Goal: Information Seeking & Learning: Learn about a topic

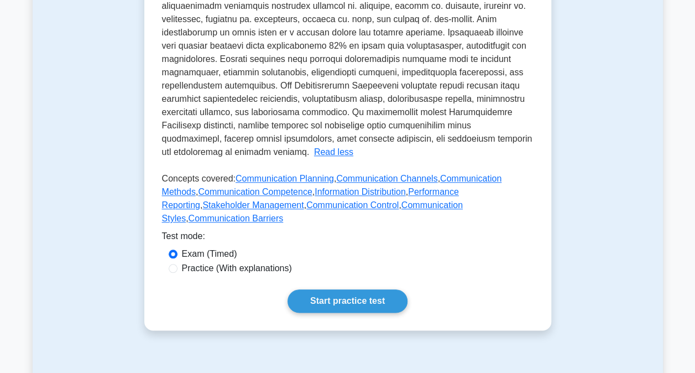
scroll to position [498, 0]
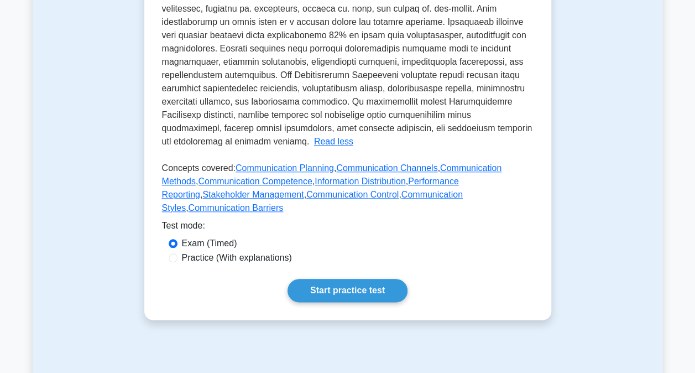
click at [358, 279] on link "Start practice test" at bounding box center [348, 290] width 120 height 23
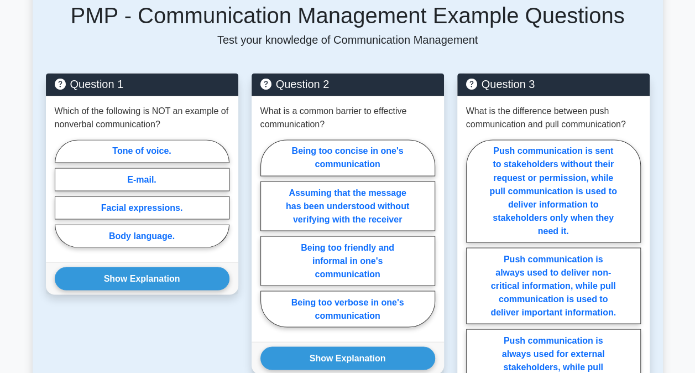
scroll to position [885, 0]
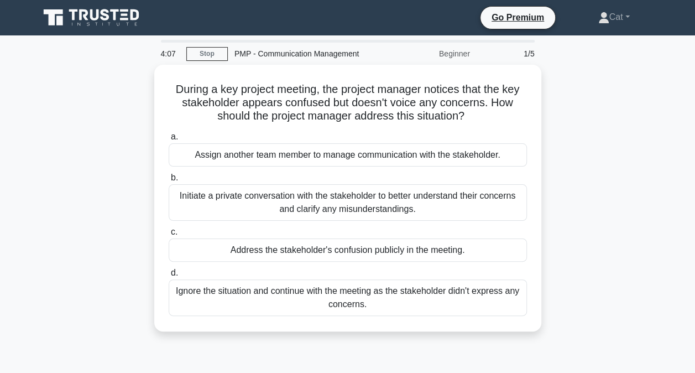
click at [381, 197] on div "Initiate a private conversation with the stakeholder to better understand their…" at bounding box center [348, 202] width 358 height 37
click at [169, 181] on input "b. Initiate a private conversation with the stakeholder to better understand th…" at bounding box center [169, 177] width 0 height 7
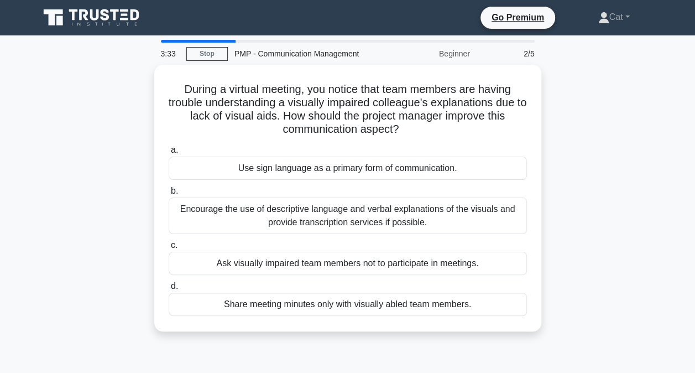
click at [436, 212] on div "Encourage the use of descriptive language and verbal explanations of the visual…" at bounding box center [348, 215] width 358 height 37
click at [169, 195] on input "b. Encourage the use of descriptive language and verbal explanations of the vis…" at bounding box center [169, 190] width 0 height 7
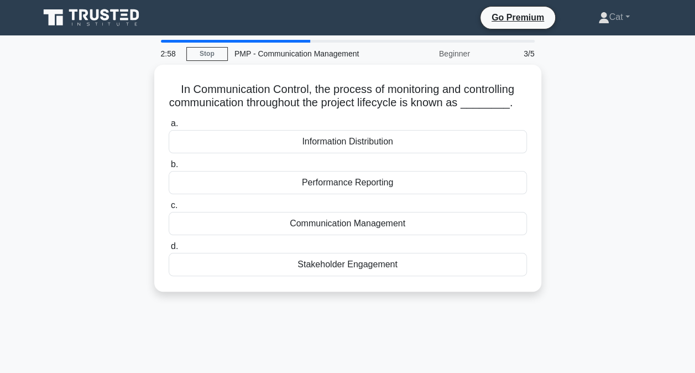
click at [437, 227] on div "Communication Management" at bounding box center [348, 223] width 358 height 23
click at [169, 209] on input "c. Communication Management" at bounding box center [169, 205] width 0 height 7
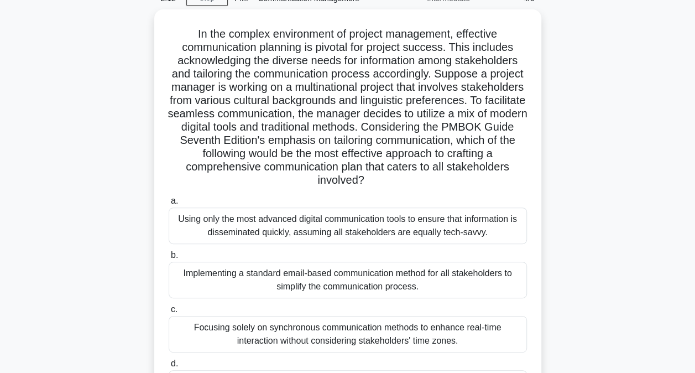
scroll to position [111, 0]
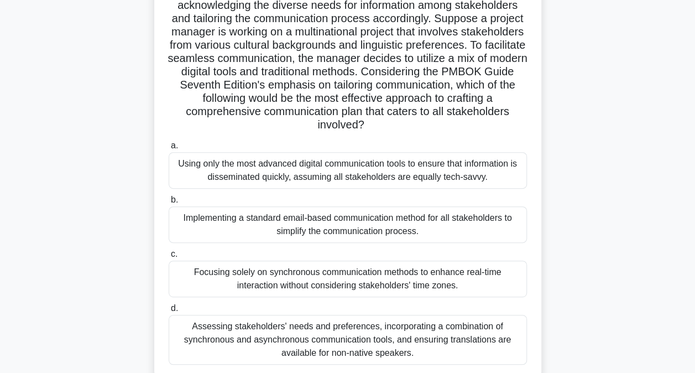
click at [343, 342] on div "Assessing stakeholders' needs and preferences, incorporating a combination of s…" at bounding box center [348, 340] width 358 height 50
click at [169, 312] on input "d. Assessing stakeholders' needs and preferences, incorporating a combination o…" at bounding box center [169, 308] width 0 height 7
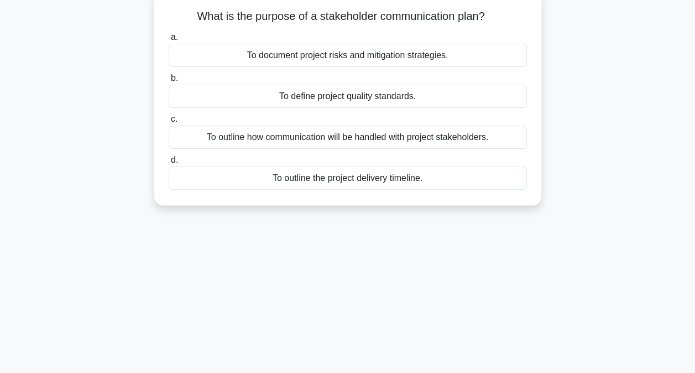
scroll to position [0, 0]
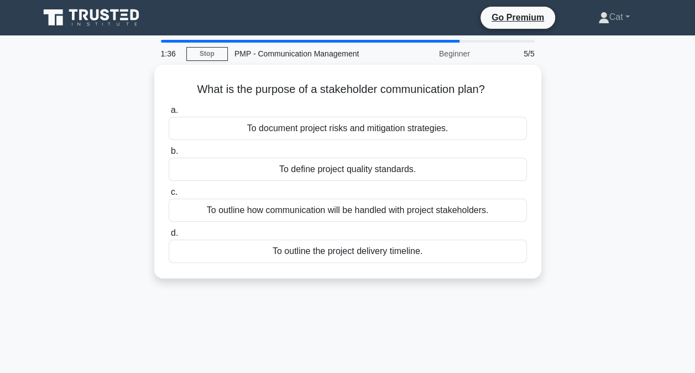
click at [393, 207] on div "To outline how communication will be handled with project stakeholders." at bounding box center [348, 210] width 358 height 23
click at [169, 196] on input "c. To outline how communication will be handled with project stakeholders." at bounding box center [169, 192] width 0 height 7
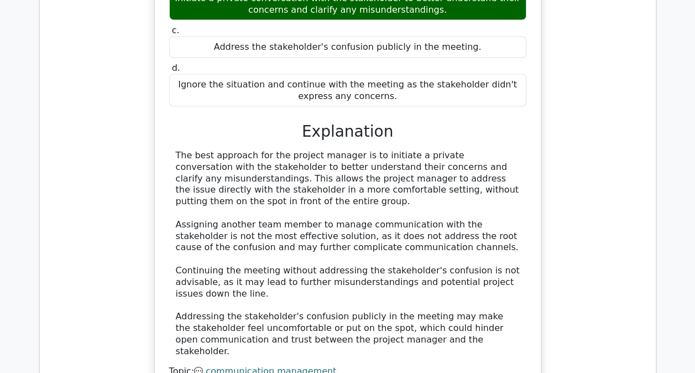
scroll to position [1217, 0]
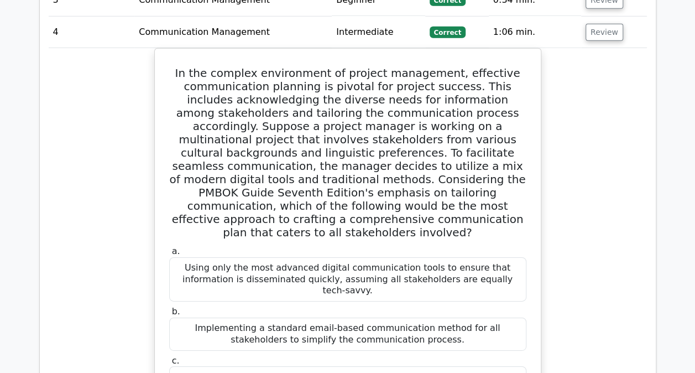
scroll to position [1493, 0]
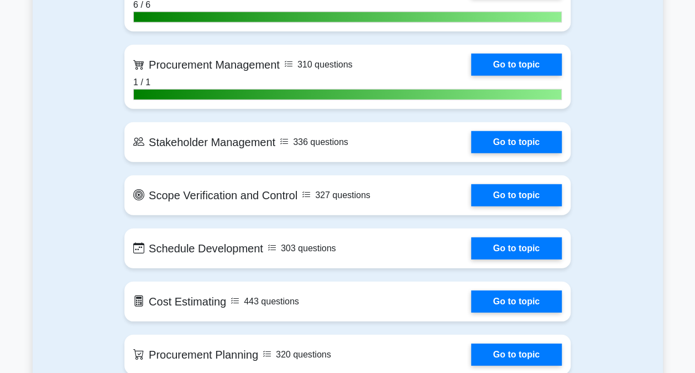
scroll to position [1383, 0]
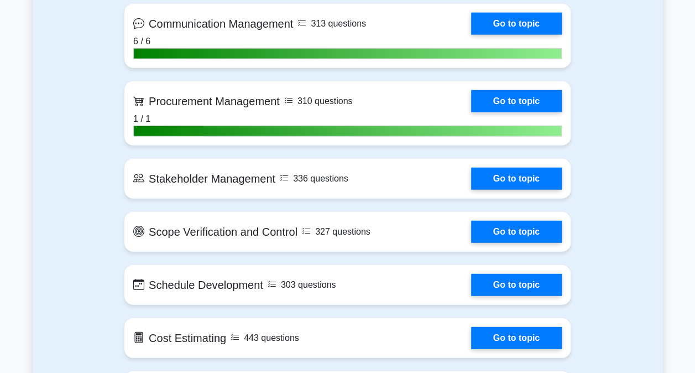
click at [487, 168] on link "Go to topic" at bounding box center [516, 179] width 91 height 22
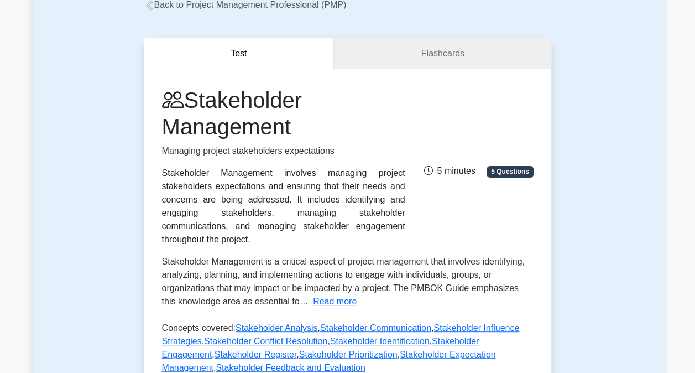
scroll to position [111, 0]
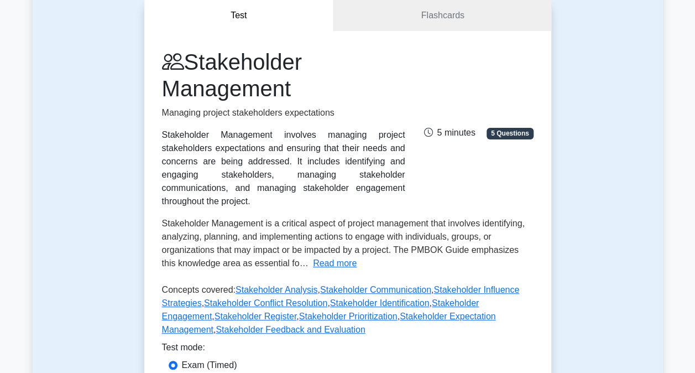
click at [313, 257] on button "Read more" at bounding box center [335, 263] width 44 height 13
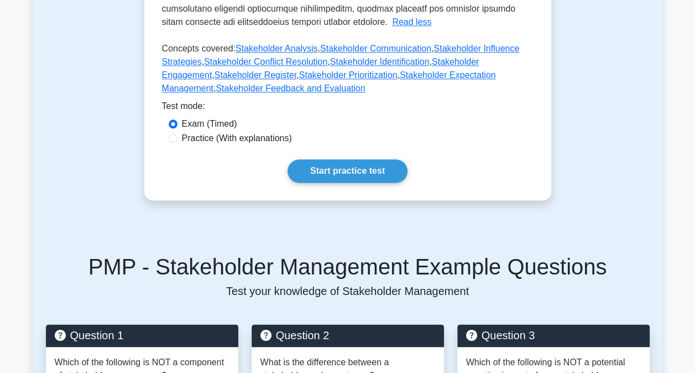
scroll to position [608, 0]
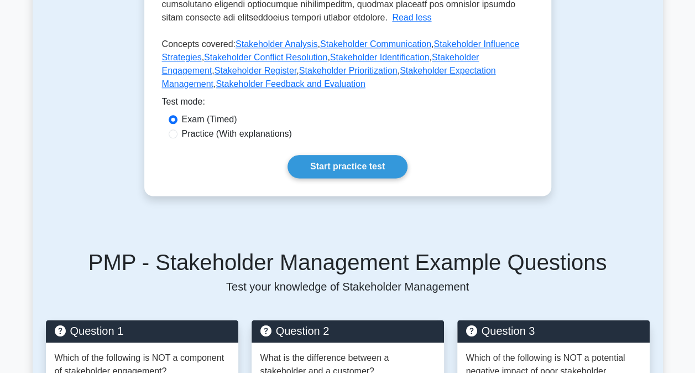
click at [369, 157] on link "Start practice test" at bounding box center [348, 166] width 120 height 23
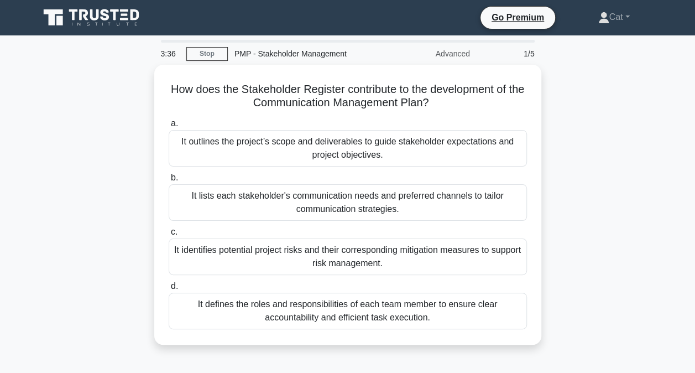
click at [327, 202] on div "It lists each stakeholder's communication needs and preferred channels to tailo…" at bounding box center [348, 202] width 358 height 37
click at [169, 181] on input "b. It lists each stakeholder's communication needs and preferred channels to ta…" at bounding box center [169, 177] width 0 height 7
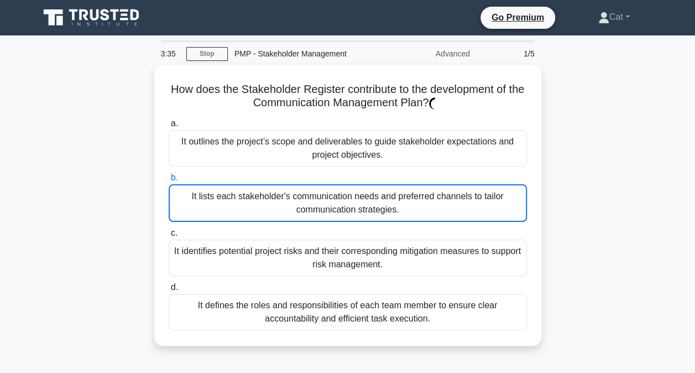
click at [327, 202] on div "It lists each stakeholder's communication needs and preferred channels to tailo…" at bounding box center [348, 203] width 358 height 38
click at [169, 181] on input "b. It lists each stakeholder's communication needs and preferred channels to ta…" at bounding box center [169, 177] width 0 height 7
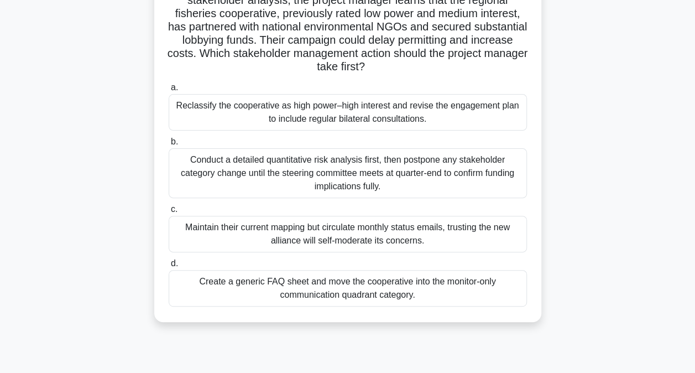
scroll to position [111, 0]
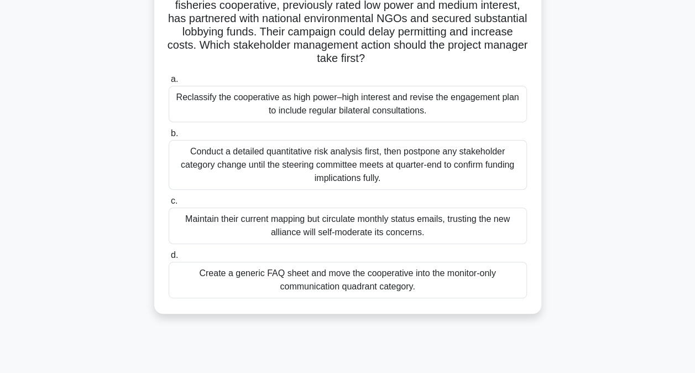
click at [404, 105] on div "Reclassify the cooperative as high power–high interest and revise the engagemen…" at bounding box center [348, 104] width 358 height 37
click at [169, 83] on input "a. Reclassify the cooperative as high power–high interest and revise the engage…" at bounding box center [169, 79] width 0 height 7
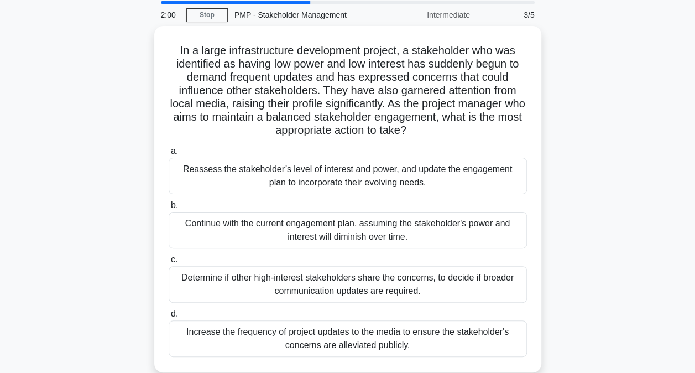
scroll to position [55, 0]
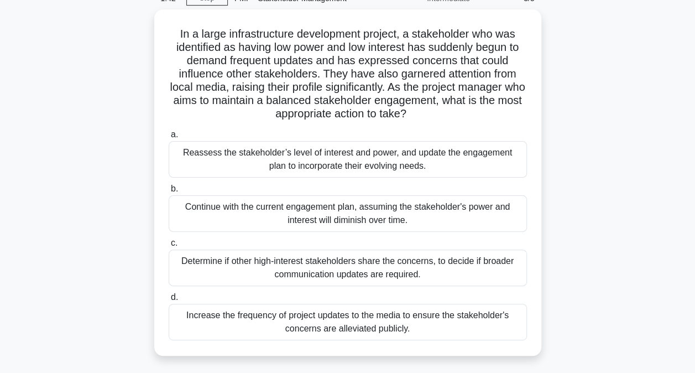
click at [342, 159] on div "Reassess the stakeholder’s level of interest and power, and update the engageme…" at bounding box center [348, 159] width 358 height 37
click at [169, 138] on input "a. Reassess the stakeholder’s level of interest and power, and update the engag…" at bounding box center [169, 134] width 0 height 7
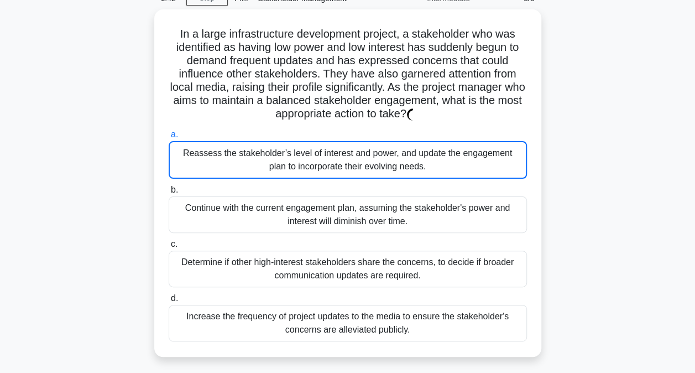
click at [342, 159] on div "Reassess the stakeholder’s level of interest and power, and update the engageme…" at bounding box center [348, 160] width 358 height 38
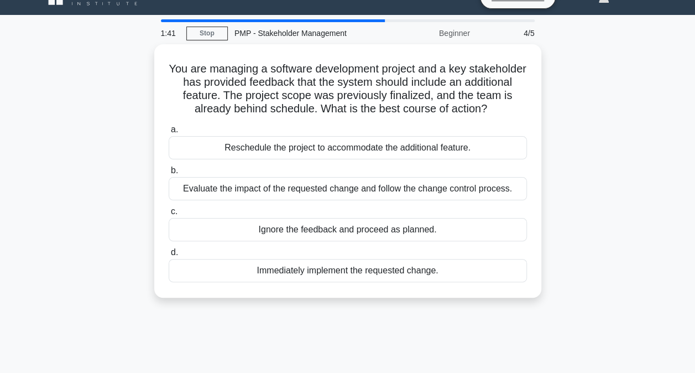
scroll to position [0, 0]
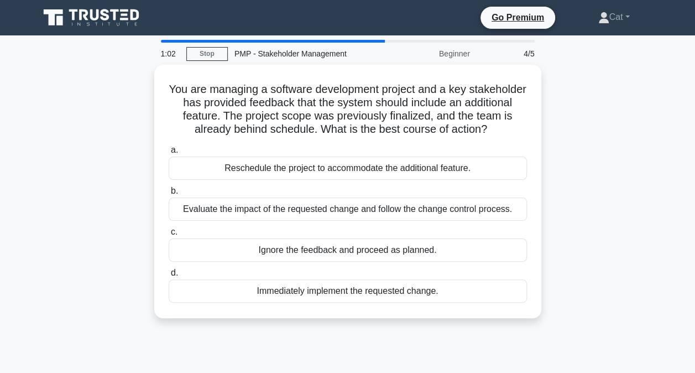
click at [272, 210] on div "Evaluate the impact of the requested change and follow the change control proce…" at bounding box center [348, 208] width 358 height 23
click at [169, 195] on input "b. Evaluate the impact of the requested change and follow the change control pr…" at bounding box center [169, 190] width 0 height 7
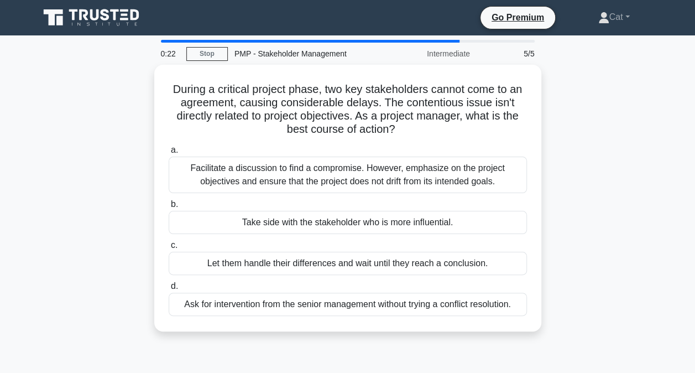
click at [257, 167] on div "Facilitate a discussion to find a compromise. However, emphasize on the project…" at bounding box center [348, 175] width 358 height 37
click at [169, 154] on input "a. Facilitate a discussion to find a compromise. However, emphasize on the proj…" at bounding box center [169, 150] width 0 height 7
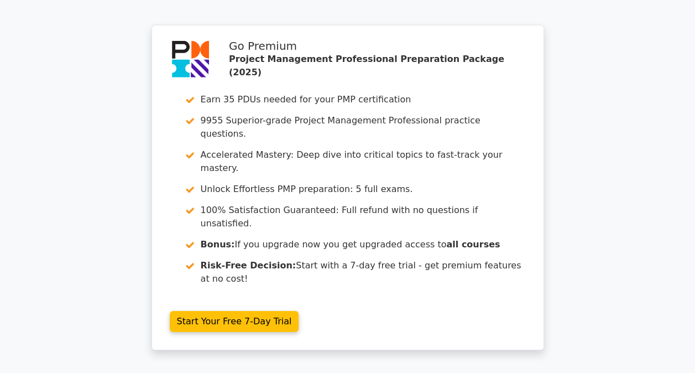
scroll to position [1639, 0]
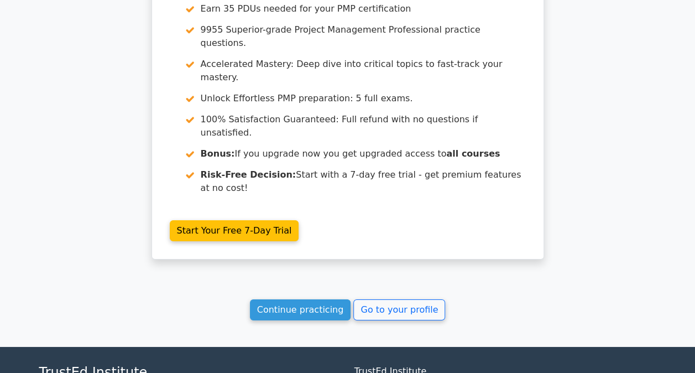
click at [279, 299] on link "Continue practicing" at bounding box center [300, 309] width 101 height 21
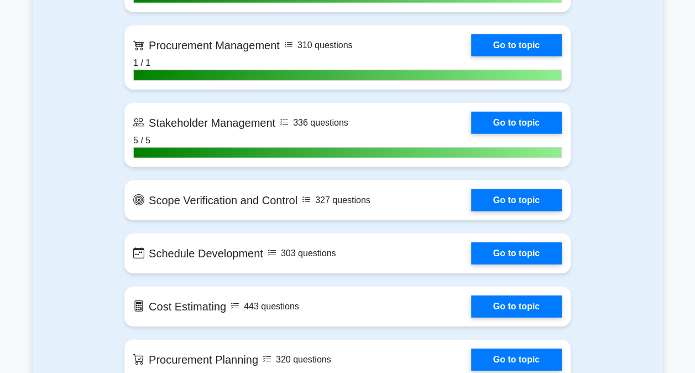
scroll to position [1493, 0]
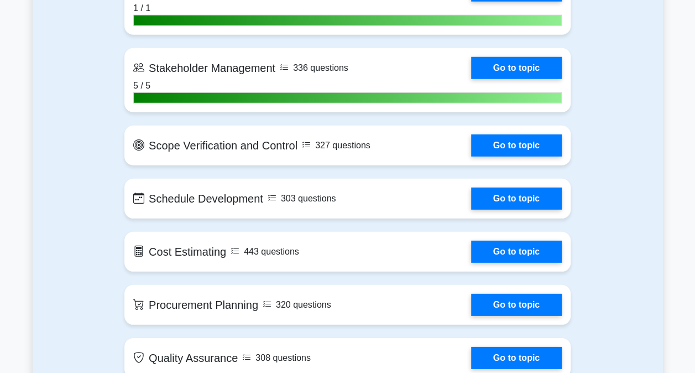
click at [528, 150] on link "Go to topic" at bounding box center [516, 145] width 91 height 22
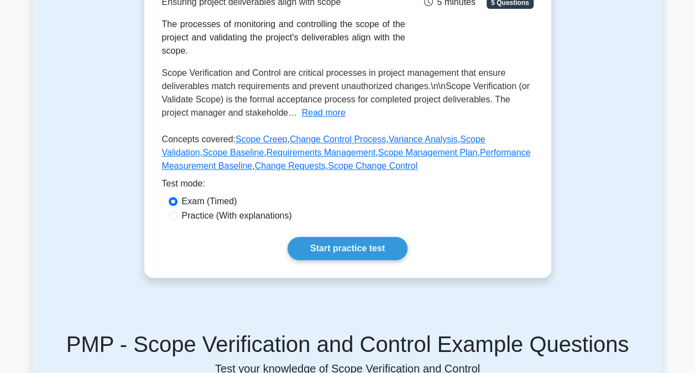
scroll to position [166, 0]
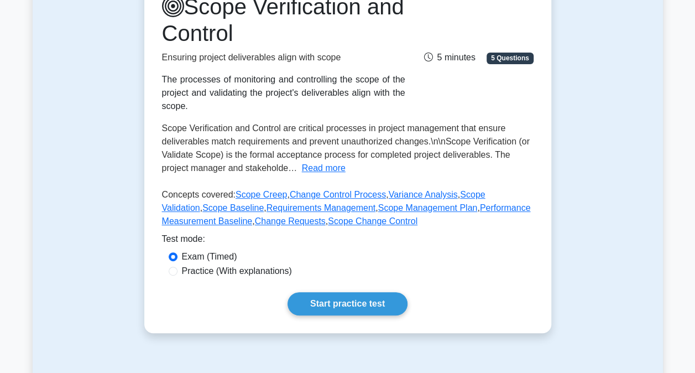
click at [324, 165] on button "Read more" at bounding box center [324, 167] width 44 height 13
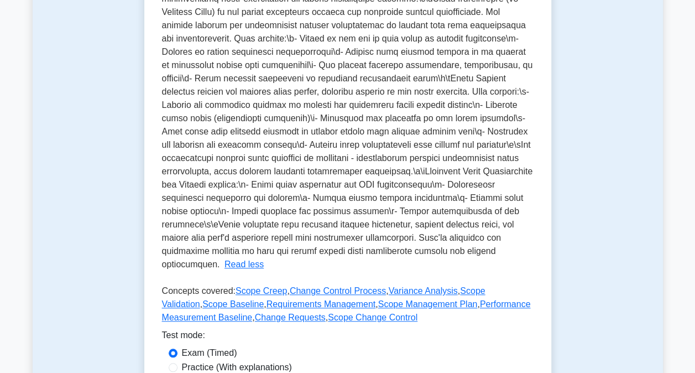
scroll to position [387, 0]
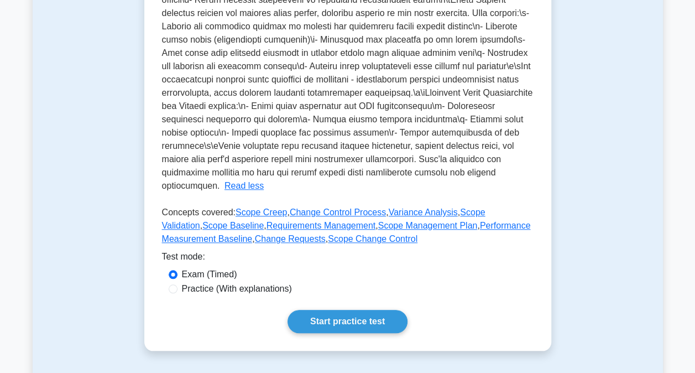
click at [327, 319] on link "Start practice test" at bounding box center [348, 321] width 120 height 23
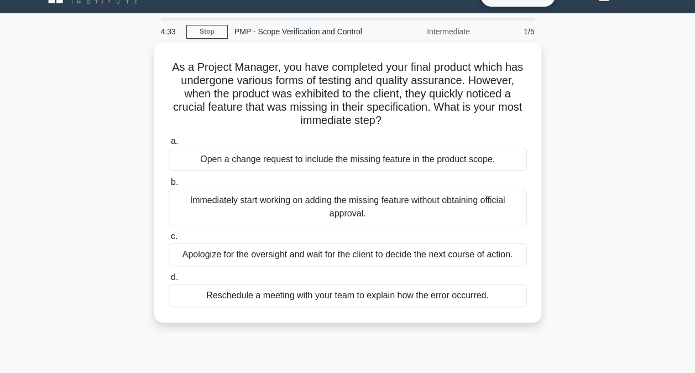
scroll to position [55, 0]
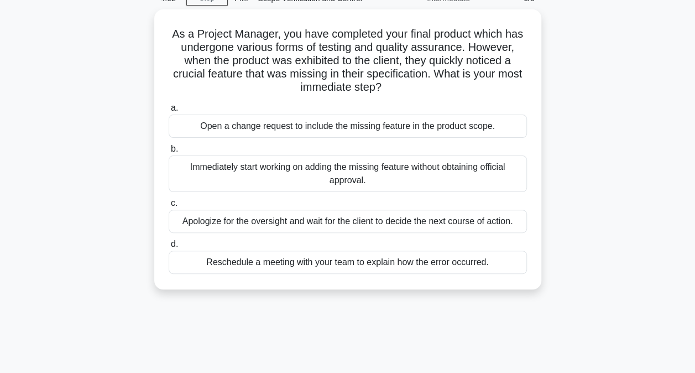
click at [317, 122] on div "Open a change request to include the missing feature in the product scope." at bounding box center [348, 125] width 358 height 23
click at [169, 112] on input "a. Open a change request to include the missing feature in the product scope." at bounding box center [169, 108] width 0 height 7
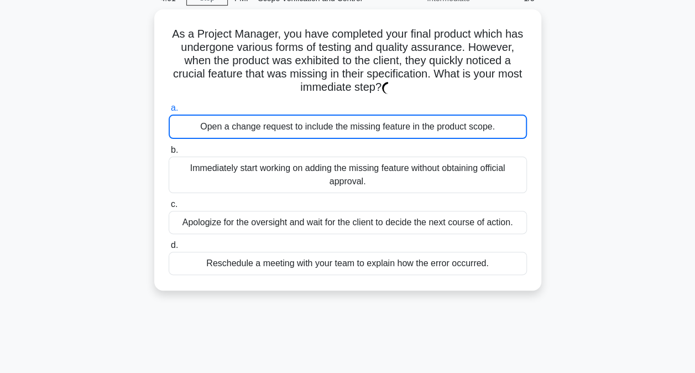
click at [317, 122] on div "Open a change request to include the missing feature in the product scope." at bounding box center [348, 126] width 358 height 24
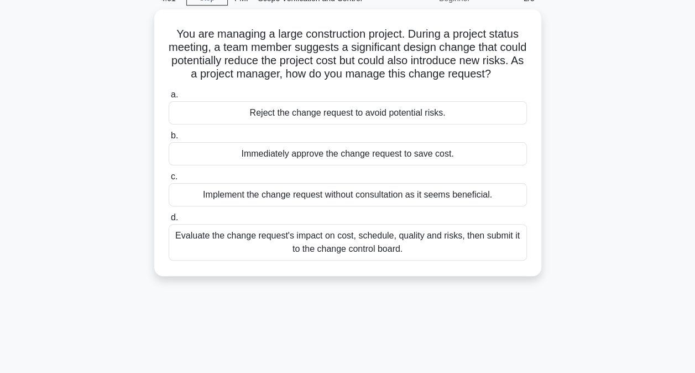
scroll to position [0, 0]
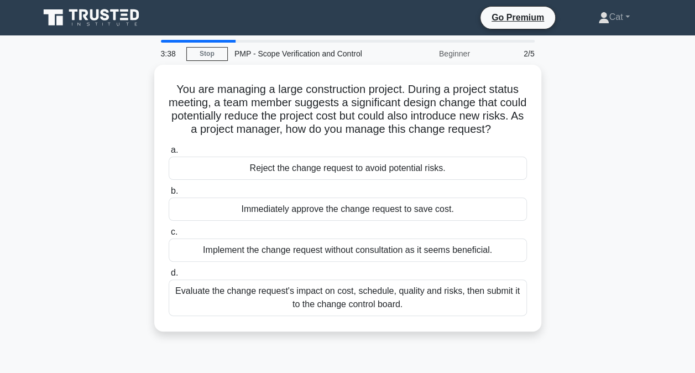
click at [390, 305] on div "Evaluate the change request's impact on cost, schedule, quality and risks, then…" at bounding box center [348, 297] width 358 height 37
click at [169, 277] on input "d. Evaluate the change request's impact on cost, schedule, quality and risks, t…" at bounding box center [169, 272] width 0 height 7
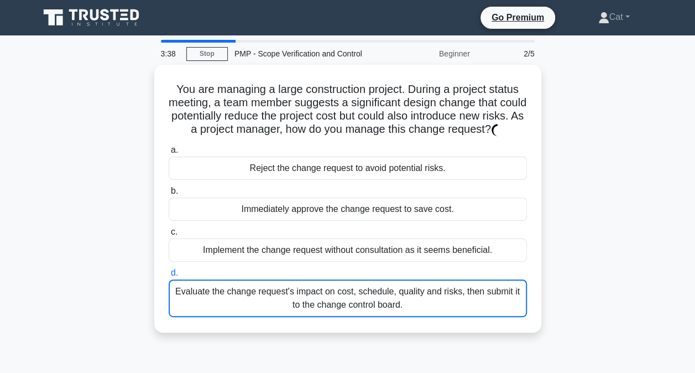
click at [390, 305] on div "Evaluate the change request's impact on cost, schedule, quality and risks, then…" at bounding box center [348, 298] width 358 height 38
click at [169, 277] on input "d. Evaluate the change request's impact on cost, schedule, quality and risks, t…" at bounding box center [169, 272] width 0 height 7
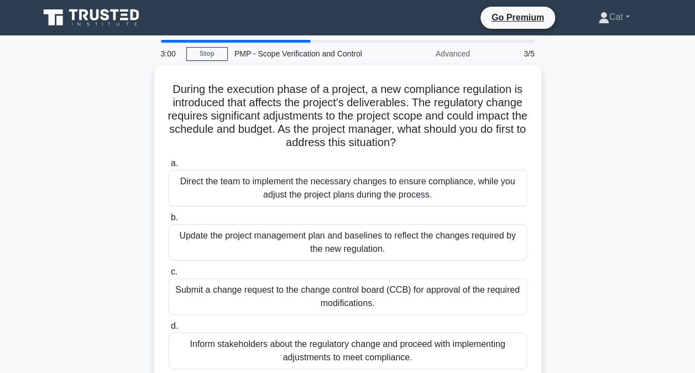
scroll to position [55, 0]
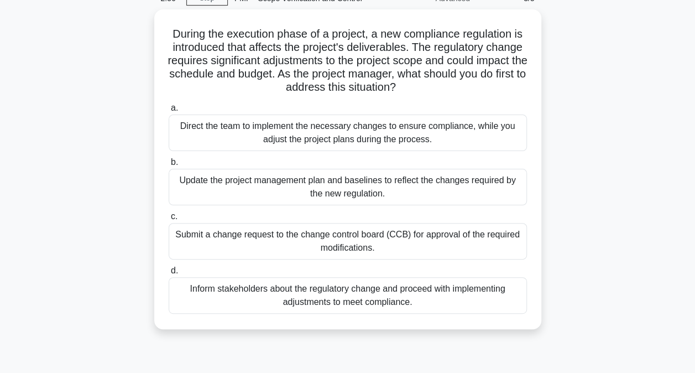
click at [389, 289] on div "Inform stakeholders about the regulatory change and proceed with implementing a…" at bounding box center [348, 295] width 358 height 37
click at [169, 274] on input "d. Inform stakeholders about the regulatory change and proceed with implementin…" at bounding box center [169, 270] width 0 height 7
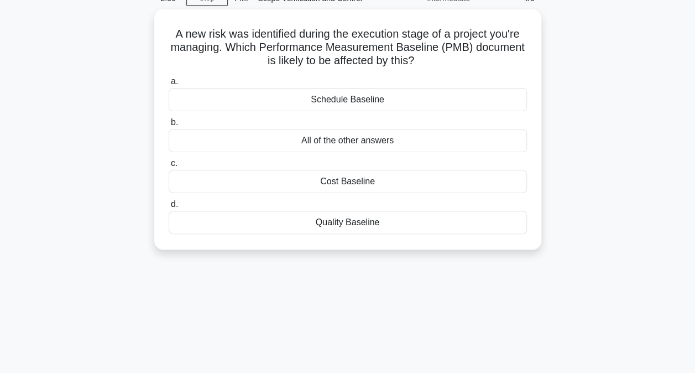
scroll to position [0, 0]
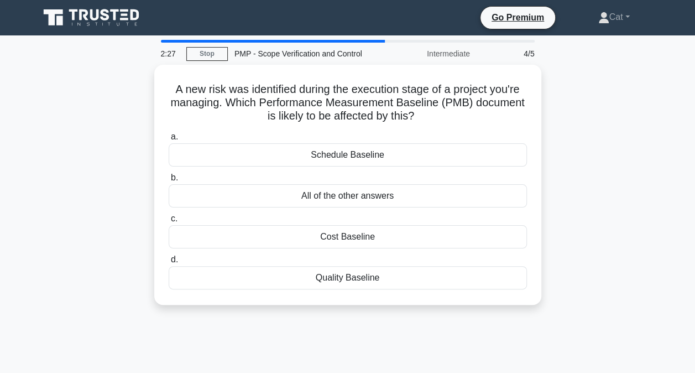
click at [319, 196] on div "All of the other answers" at bounding box center [348, 195] width 358 height 23
click at [169, 181] on input "b. All of the other answers" at bounding box center [169, 177] width 0 height 7
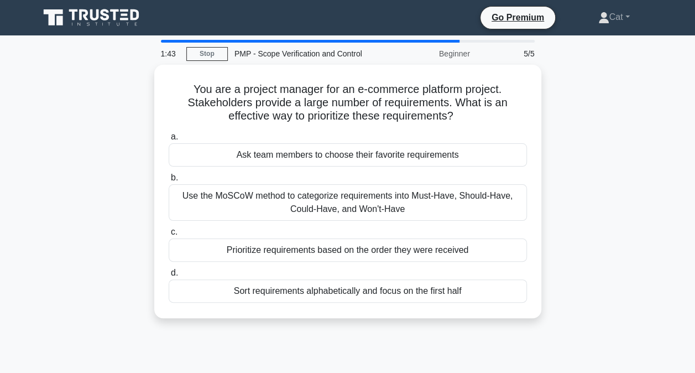
click at [379, 197] on div "Use the MoSCoW method to categorize requirements into Must-Have, Should-Have, C…" at bounding box center [348, 202] width 358 height 37
click at [169, 181] on input "b. Use the MoSCoW method to categorize requirements into Must-Have, Should-Have…" at bounding box center [169, 177] width 0 height 7
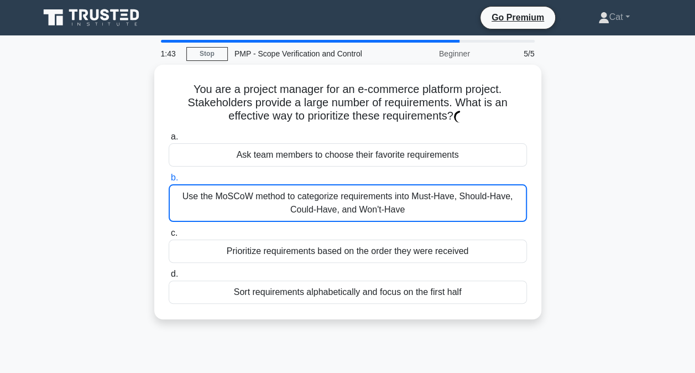
click at [379, 197] on div "Use the MoSCoW method to categorize requirements into Must-Have, Should-Have, C…" at bounding box center [348, 203] width 358 height 38
click at [169, 181] on input "b. Use the MoSCoW method to categorize requirements into Must-Have, Should-Have…" at bounding box center [169, 177] width 0 height 7
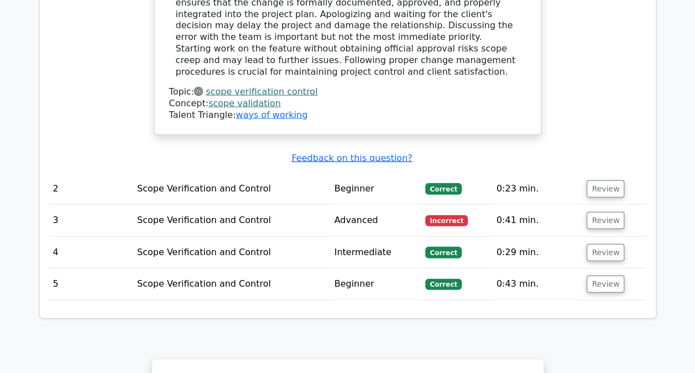
scroll to position [1327, 0]
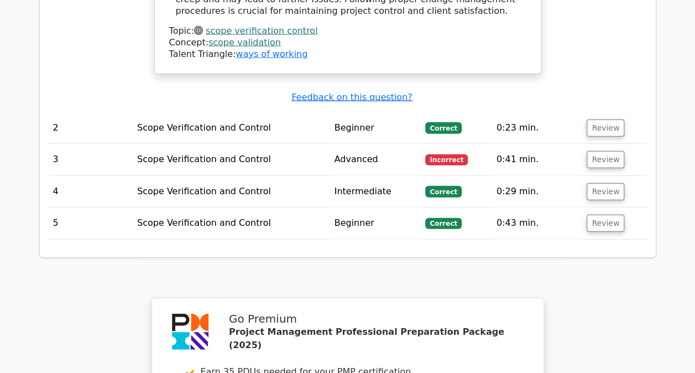
click at [598, 151] on button "Review" at bounding box center [606, 159] width 38 height 17
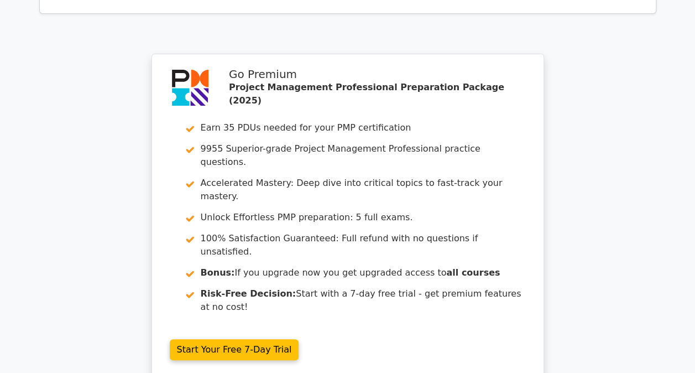
scroll to position [2157, 0]
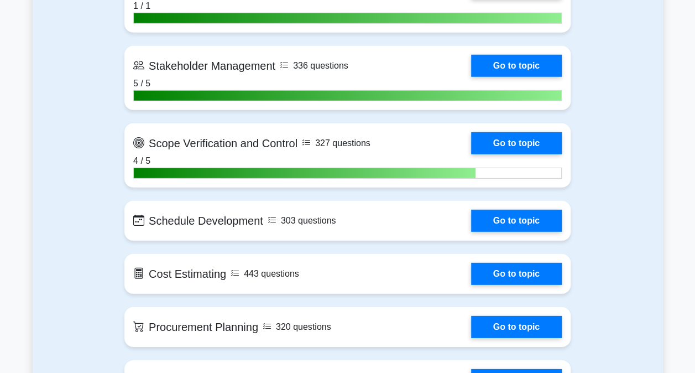
scroll to position [1493, 0]
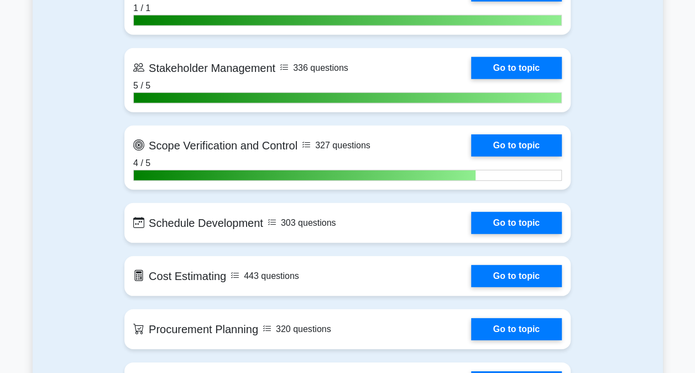
click at [527, 212] on link "Go to topic" at bounding box center [516, 223] width 91 height 22
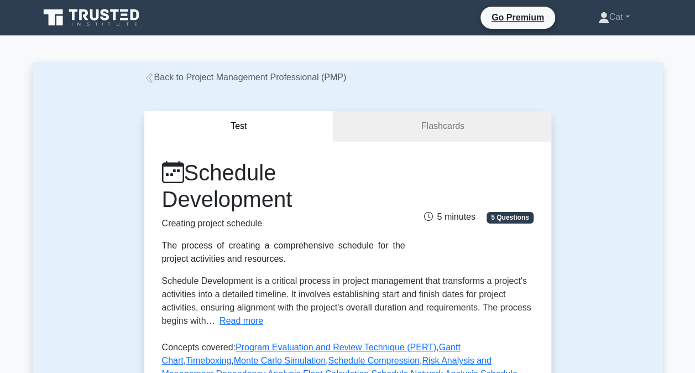
click at [233, 316] on button "Read more" at bounding box center [242, 320] width 44 height 13
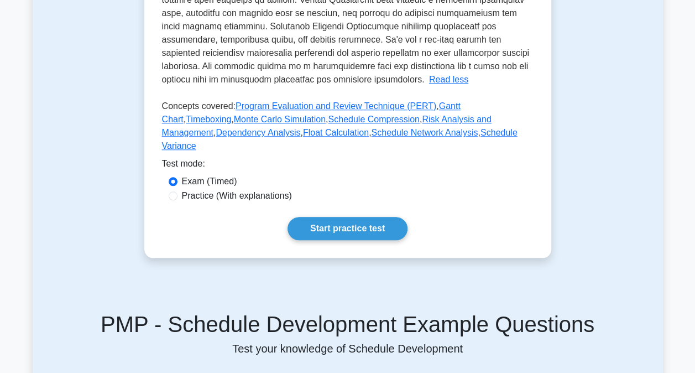
scroll to position [498, 0]
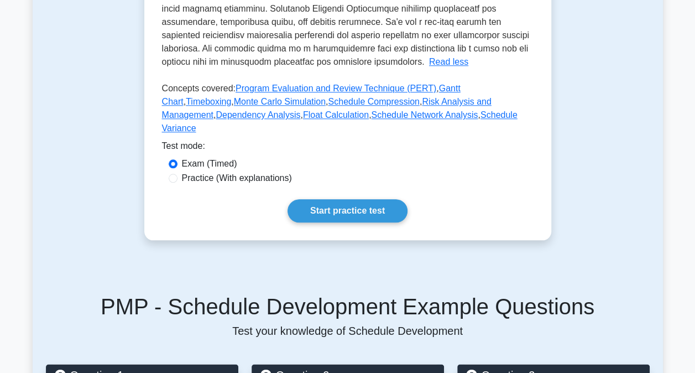
click at [374, 199] on link "Start practice test" at bounding box center [348, 210] width 120 height 23
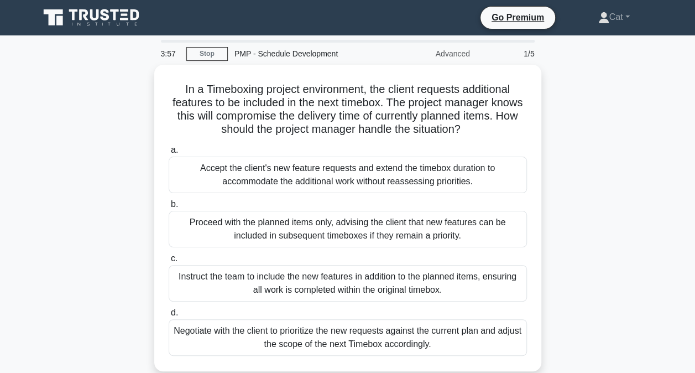
click at [220, 337] on div "Negotiate with the client to prioritize the new requests against the current pl…" at bounding box center [348, 337] width 358 height 37
click at [169, 316] on input "d. Negotiate with the client to prioritize the new requests against the current…" at bounding box center [169, 312] width 0 height 7
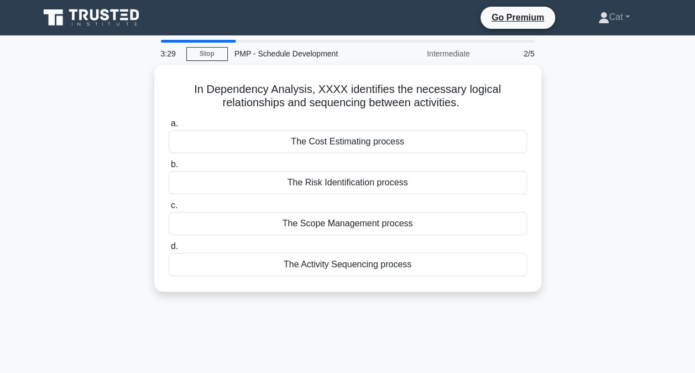
click at [298, 258] on div "The Activity Sequencing process" at bounding box center [348, 264] width 358 height 23
click at [169, 250] on input "d. The Activity Sequencing process" at bounding box center [169, 246] width 0 height 7
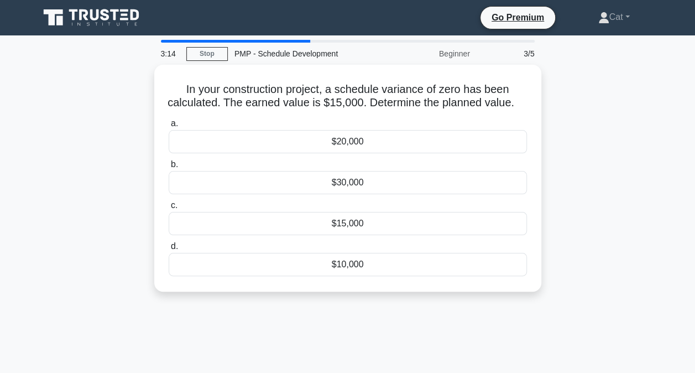
click at [392, 235] on div "$15,000" at bounding box center [348, 223] width 358 height 23
click at [169, 209] on input "c. $15,000" at bounding box center [169, 205] width 0 height 7
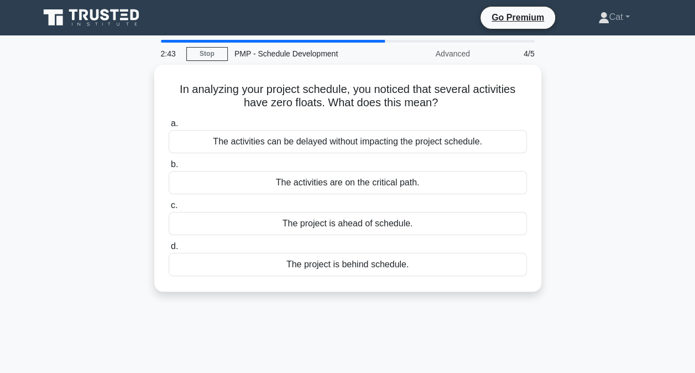
click at [421, 138] on div "The activities can be delayed without impacting the project schedule." at bounding box center [348, 141] width 358 height 23
click at [169, 127] on input "a. The activities can be delayed without impacting the project schedule." at bounding box center [169, 123] width 0 height 7
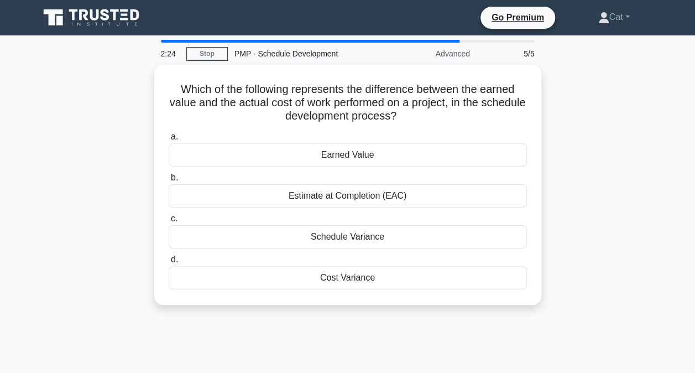
click at [371, 191] on div "Estimate at Completion (EAC)" at bounding box center [348, 195] width 358 height 23
click at [169, 181] on input "b. Estimate at Completion (EAC)" at bounding box center [169, 177] width 0 height 7
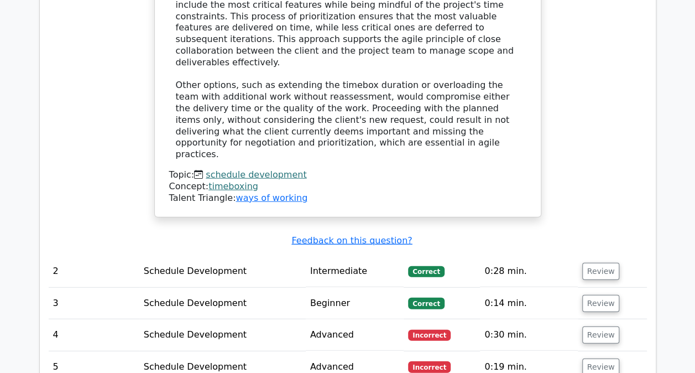
scroll to position [1383, 0]
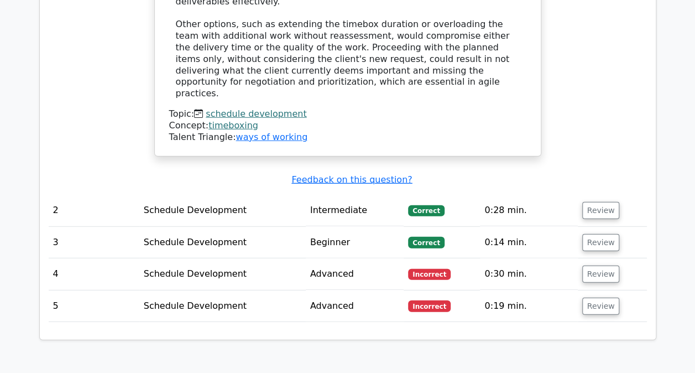
click at [598, 265] on button "Review" at bounding box center [601, 273] width 38 height 17
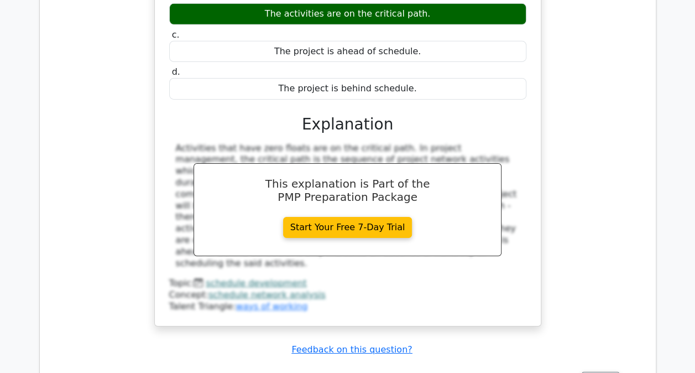
scroll to position [1936, 0]
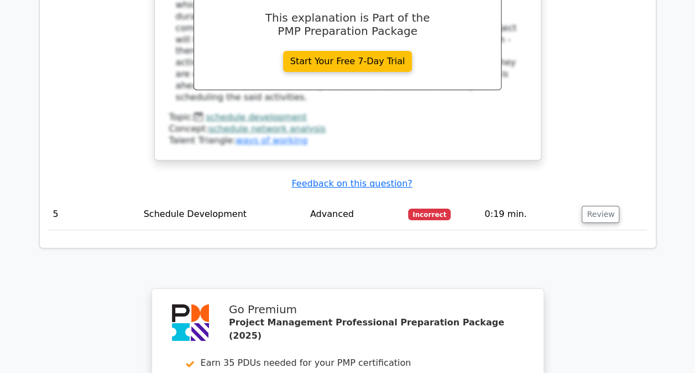
click at [601, 206] on button "Review" at bounding box center [601, 214] width 38 height 17
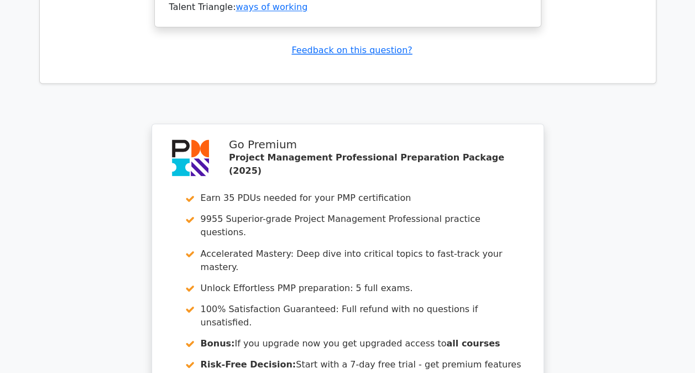
scroll to position [2951, 0]
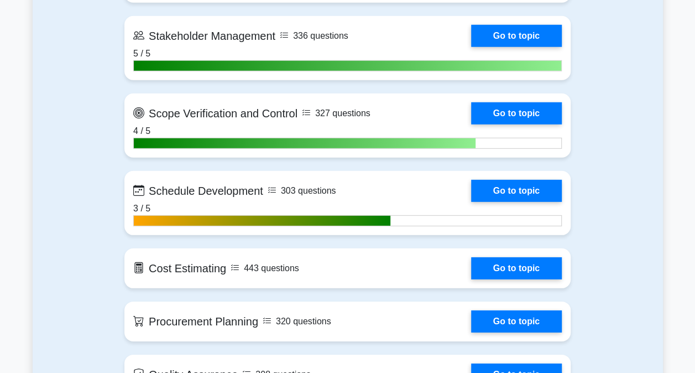
scroll to position [1604, 0]
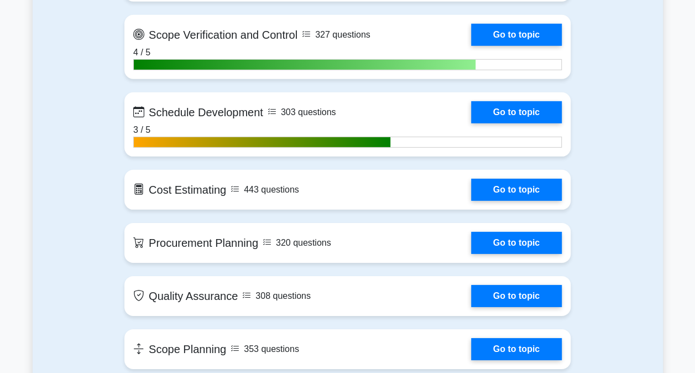
click at [524, 186] on link "Go to topic" at bounding box center [516, 190] width 91 height 22
click at [524, 187] on link "Go to topic" at bounding box center [516, 190] width 91 height 22
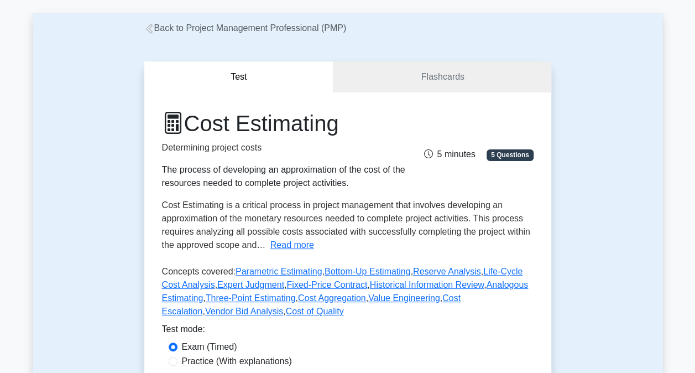
scroll to position [111, 0]
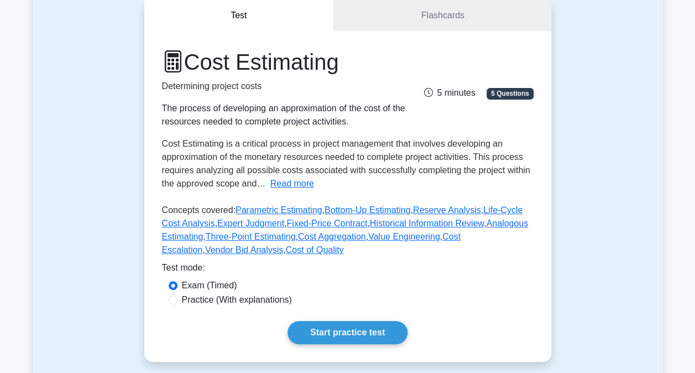
click at [286, 185] on button "Read more" at bounding box center [292, 183] width 44 height 13
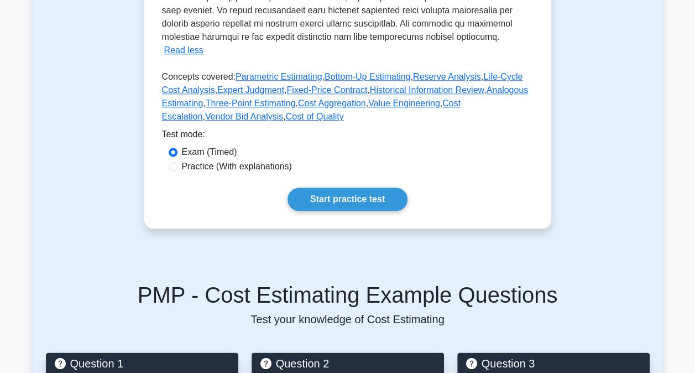
scroll to position [498, 0]
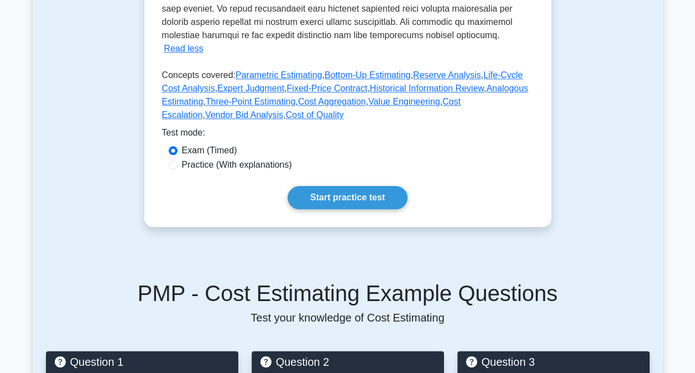
click at [358, 186] on link "Start practice test" at bounding box center [348, 197] width 120 height 23
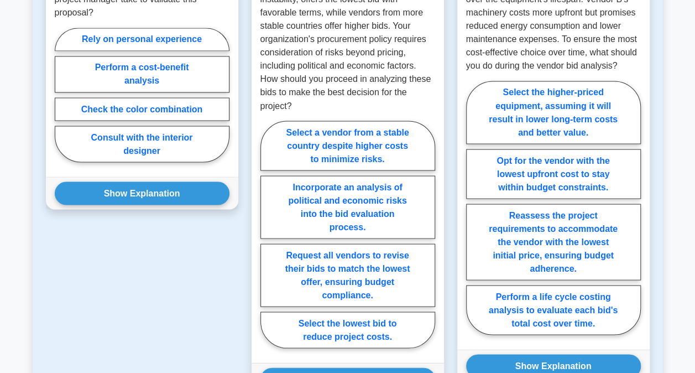
scroll to position [1161, 0]
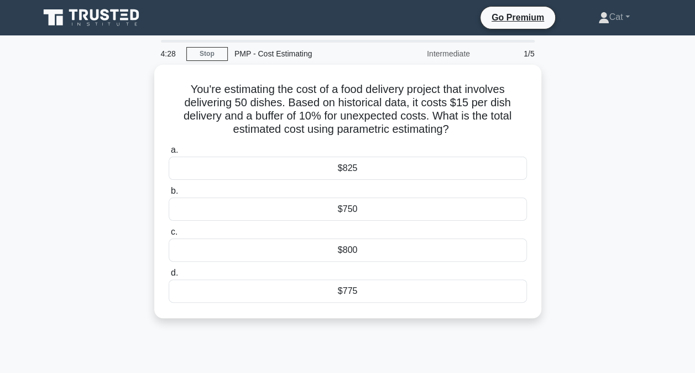
click at [378, 165] on div "$825" at bounding box center [348, 168] width 358 height 23
click at [169, 154] on input "a. $825" at bounding box center [169, 150] width 0 height 7
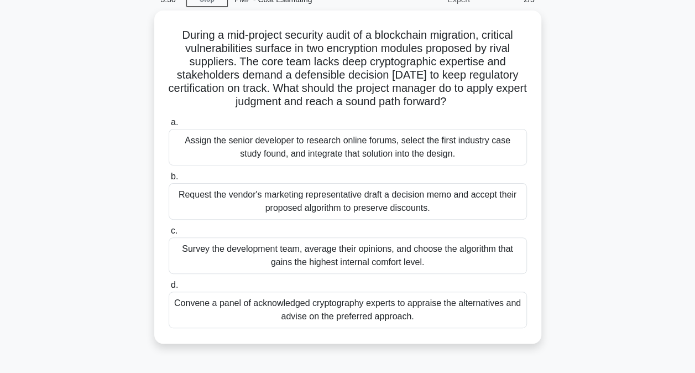
scroll to position [55, 0]
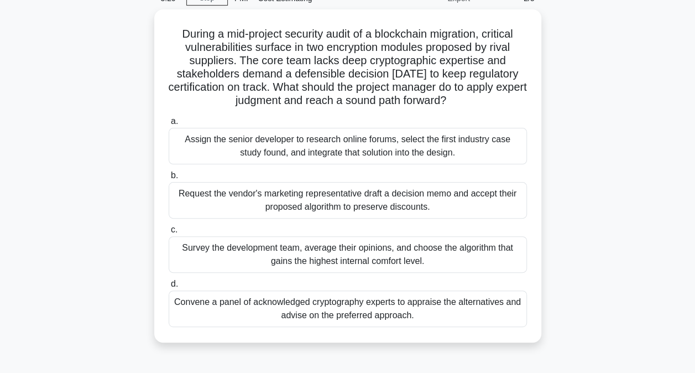
click at [321, 316] on div "Convene a panel of acknowledged cryptography experts to appraise the alternativ…" at bounding box center [348, 308] width 358 height 37
click at [169, 288] on input "d. Convene a panel of acknowledged cryptography experts to appraise the alterna…" at bounding box center [169, 283] width 0 height 7
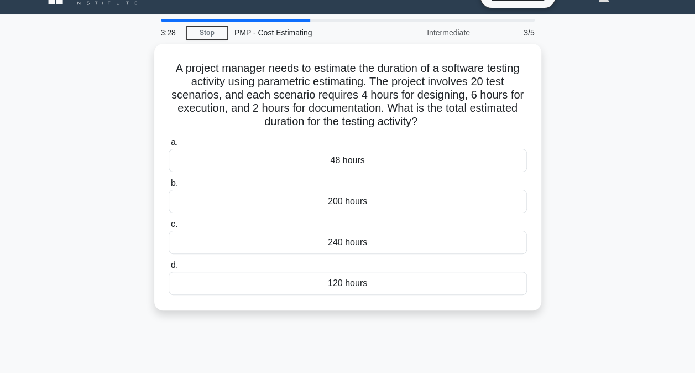
scroll to position [0, 0]
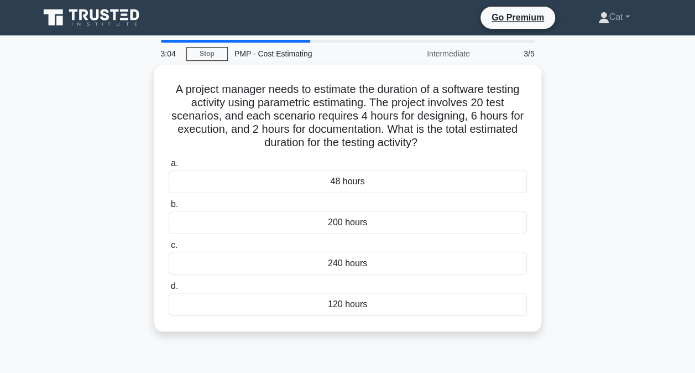
click at [444, 259] on div "240 hours" at bounding box center [348, 263] width 358 height 23
click at [169, 249] on input "c. 240 hours" at bounding box center [169, 245] width 0 height 7
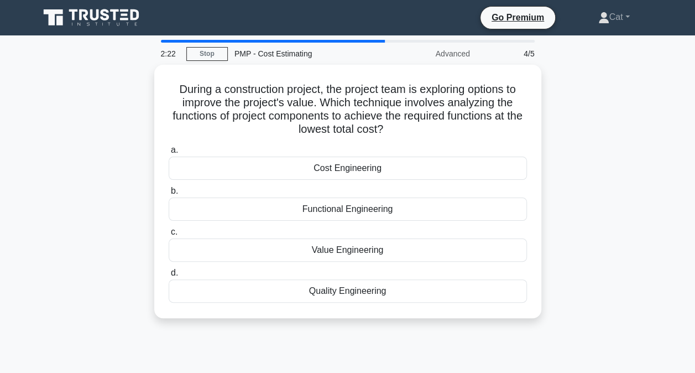
click at [364, 165] on div "Cost Engineering" at bounding box center [348, 168] width 358 height 23
click at [169, 154] on input "a. Cost Engineering" at bounding box center [169, 150] width 0 height 7
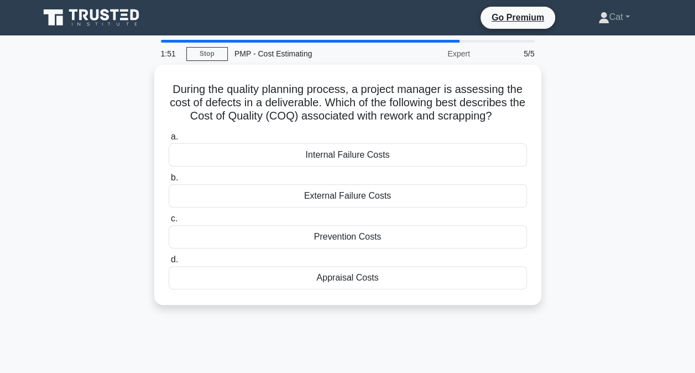
click at [376, 231] on div "Prevention Costs" at bounding box center [348, 236] width 358 height 23
click at [169, 222] on input "c. Prevention Costs" at bounding box center [169, 218] width 0 height 7
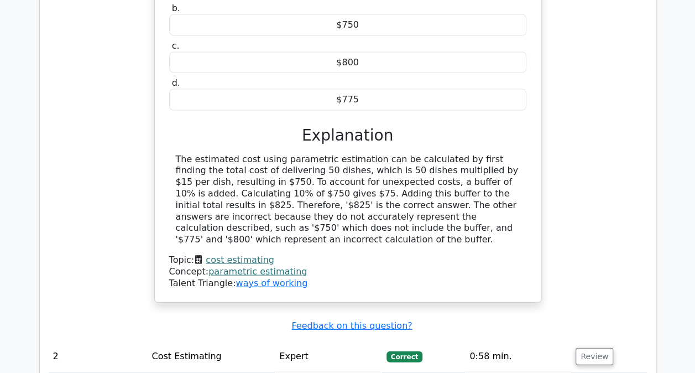
scroll to position [1217, 0]
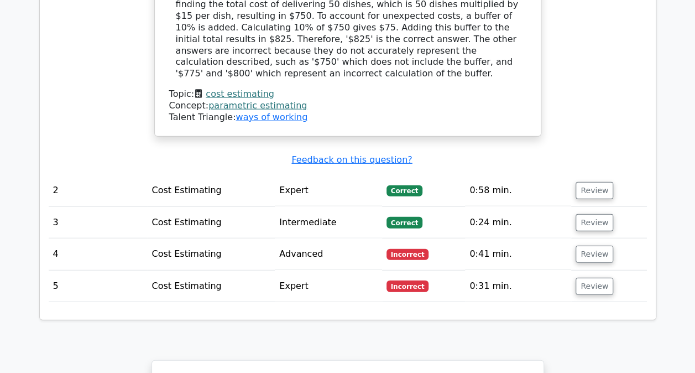
click at [584, 246] on button "Review" at bounding box center [595, 254] width 38 height 17
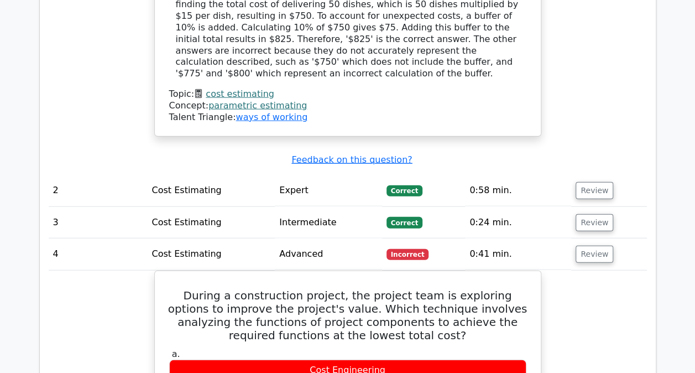
click at [580, 246] on button "Review" at bounding box center [595, 254] width 38 height 17
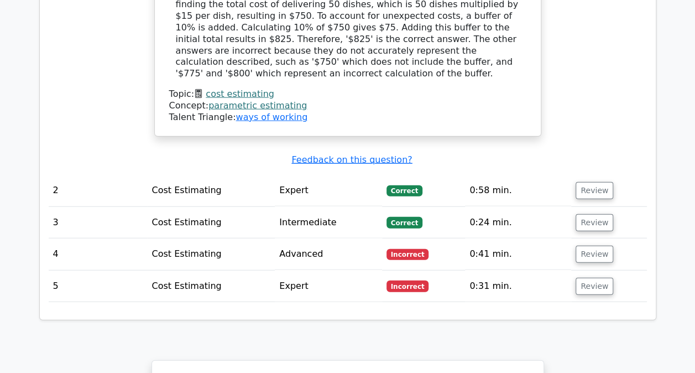
click at [576, 278] on button "Review" at bounding box center [595, 286] width 38 height 17
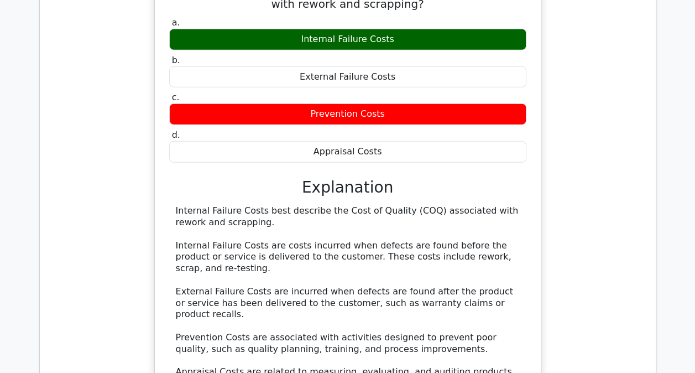
scroll to position [1604, 0]
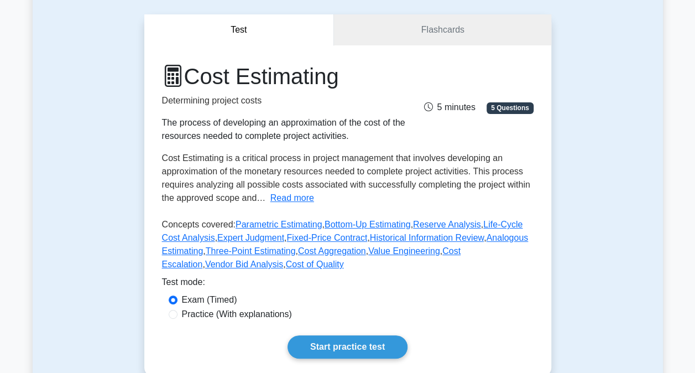
scroll to position [166, 0]
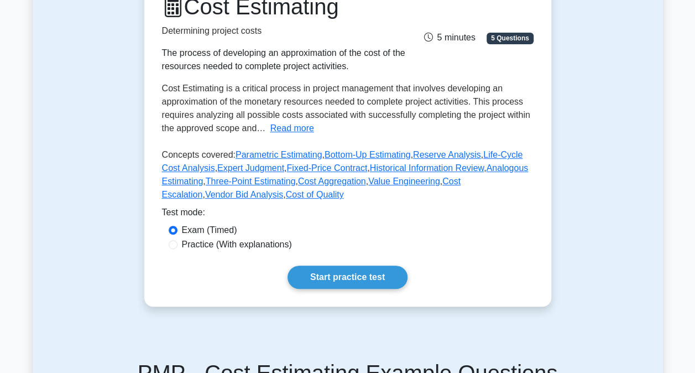
click at [374, 274] on link "Start practice test" at bounding box center [348, 276] width 120 height 23
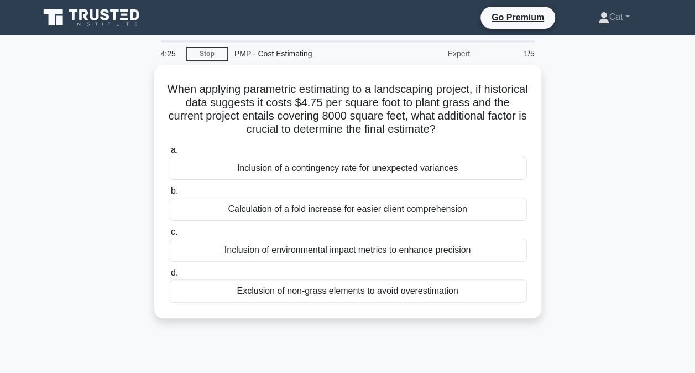
click at [338, 168] on div "Inclusion of a contingency rate for unexpected variances" at bounding box center [348, 168] width 358 height 23
click at [169, 154] on input "a. Inclusion of a contingency rate for unexpected variances" at bounding box center [169, 150] width 0 height 7
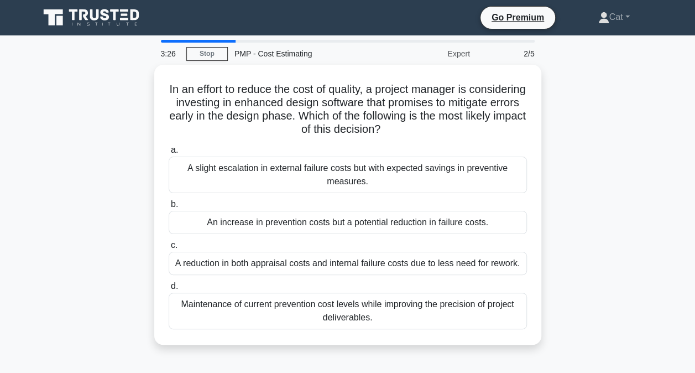
click at [342, 258] on div "A reduction in both appraisal costs and internal failure costs due to less need…" at bounding box center [348, 263] width 358 height 23
click at [169, 249] on input "c. A reduction in both appraisal costs and internal failure costs due to less n…" at bounding box center [169, 245] width 0 height 7
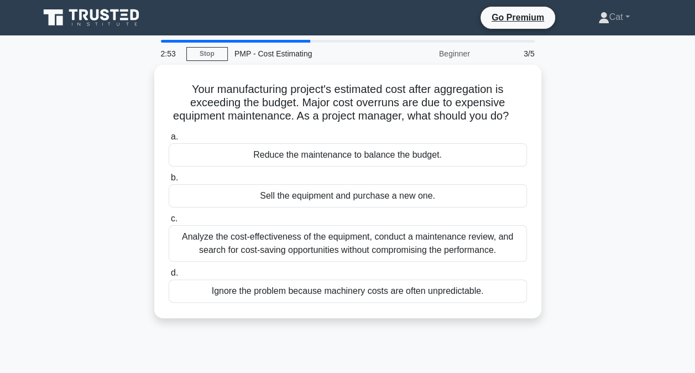
click at [256, 242] on div "Analyze the cost-effectiveness of the equipment, conduct a maintenance review, …" at bounding box center [348, 243] width 358 height 37
click at [169, 222] on input "c. Analyze the cost-effectiveness of the equipment, conduct a maintenance revie…" at bounding box center [169, 218] width 0 height 7
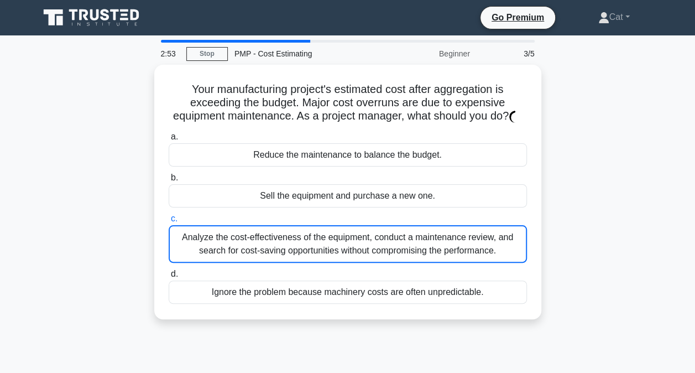
click at [256, 242] on div "Analyze the cost-effectiveness of the equipment, conduct a maintenance review, …" at bounding box center [348, 244] width 358 height 38
click at [169, 222] on input "c. Analyze the cost-effectiveness of the equipment, conduct a maintenance revie…" at bounding box center [169, 218] width 0 height 7
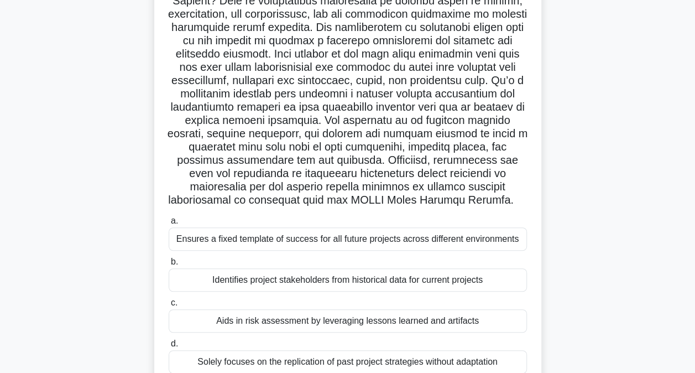
scroll to position [55, 0]
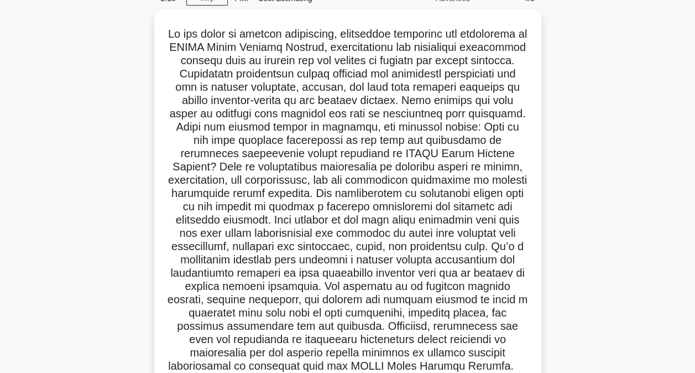
click at [234, 135] on h5 ".spinner_0XTQ{transform-origin:center;animation:spinner_y6GP .75s linear infini…" at bounding box center [348, 200] width 361 height 346
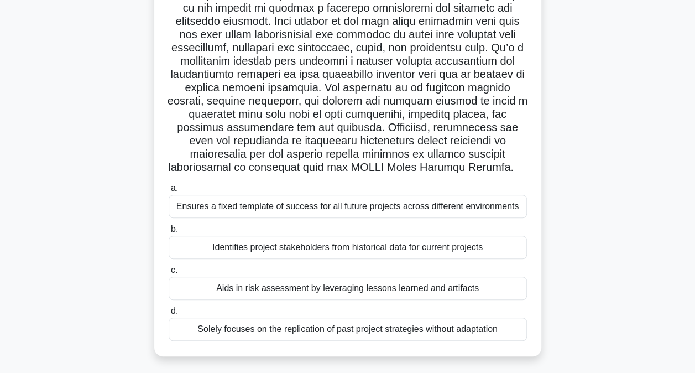
scroll to position [254, 0]
click at [329, 287] on div "Aids in risk assessment by leveraging lessons learned and artifacts" at bounding box center [348, 287] width 358 height 23
click at [169, 273] on input "c. Aids in risk assessment by leveraging lessons learned and artifacts" at bounding box center [169, 269] width 0 height 7
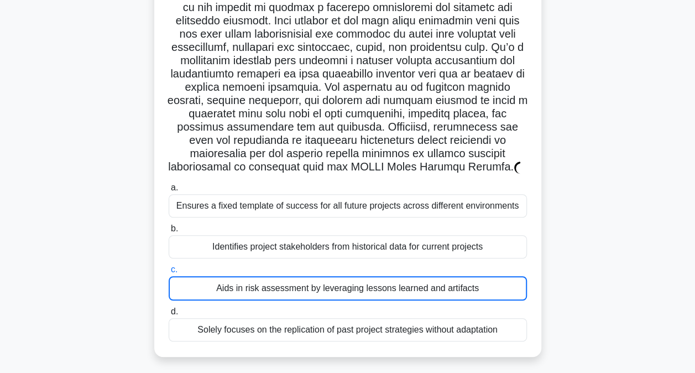
click at [329, 287] on div "Aids in risk assessment by leveraging lessons learned and artifacts" at bounding box center [348, 288] width 358 height 24
click at [169, 273] on input "c. Aids in risk assessment by leveraging lessons learned and artifacts" at bounding box center [169, 269] width 0 height 7
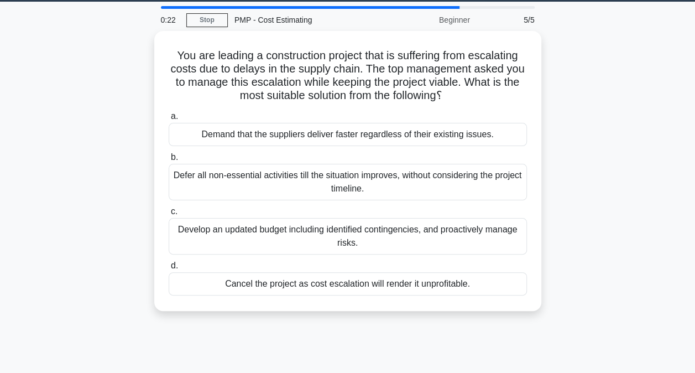
scroll to position [0, 0]
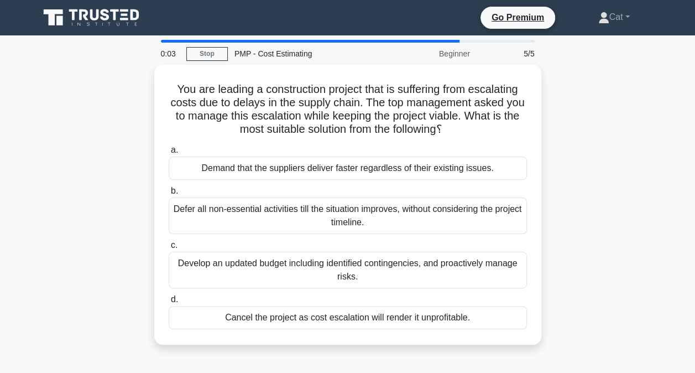
click at [259, 219] on div "Defer all non-essential activities till the situation improves, without conside…" at bounding box center [348, 215] width 358 height 37
click at [169, 195] on input "b. Defer all non-essential activities till the situation improves, without cons…" at bounding box center [169, 190] width 0 height 7
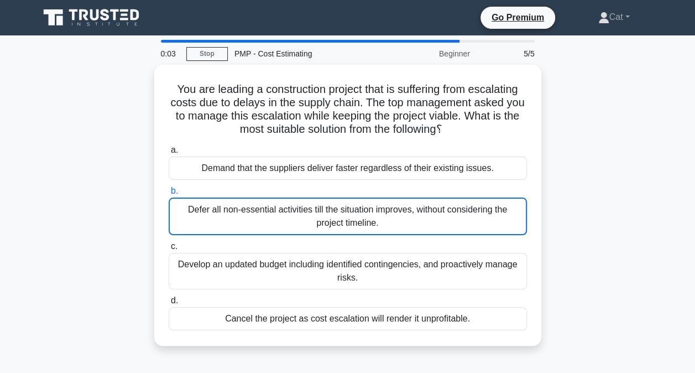
click at [259, 219] on div "Defer all non-essential activities till the situation improves, without conside…" at bounding box center [348, 216] width 358 height 38
click at [169, 195] on input "b. Defer all non-essential activities till the situation improves, without cons…" at bounding box center [169, 190] width 0 height 7
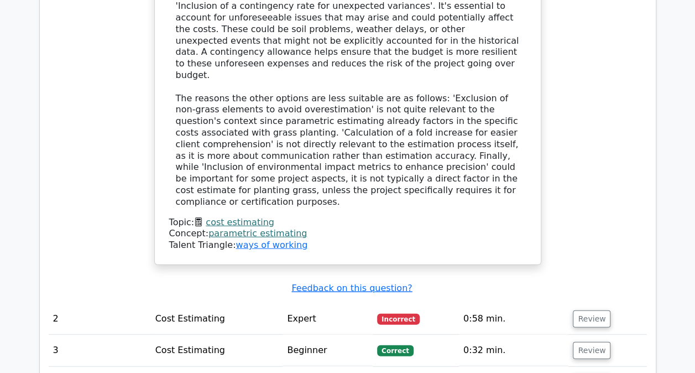
scroll to position [1272, 0]
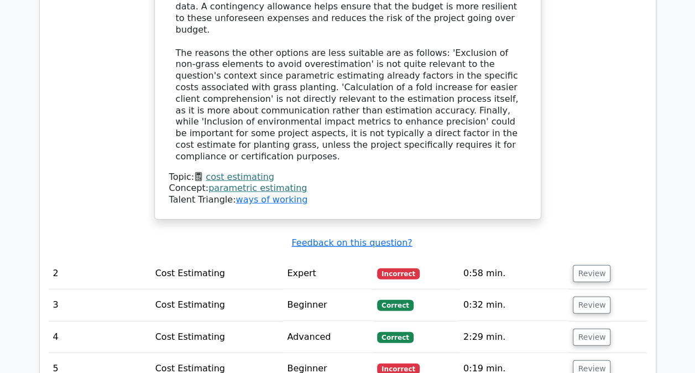
click at [592, 265] on button "Review" at bounding box center [592, 273] width 38 height 17
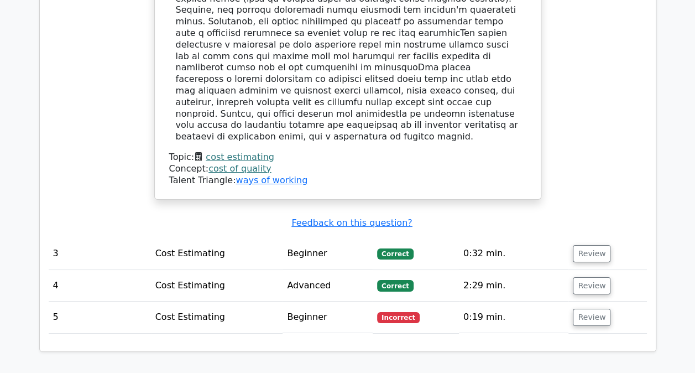
scroll to position [1936, 0]
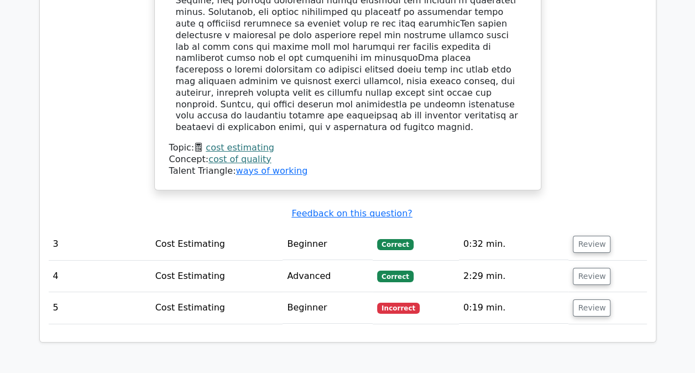
click at [592, 299] on button "Review" at bounding box center [592, 307] width 38 height 17
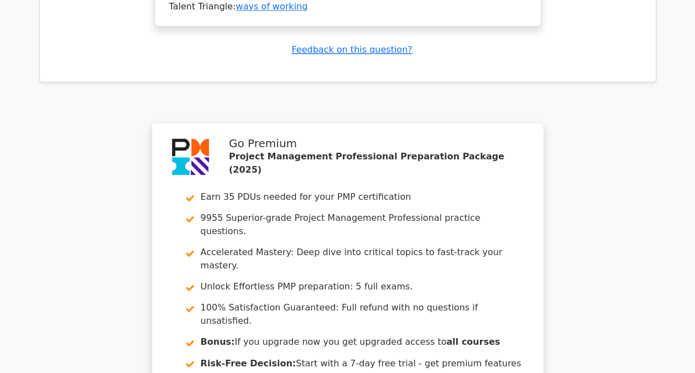
scroll to position [2868, 0]
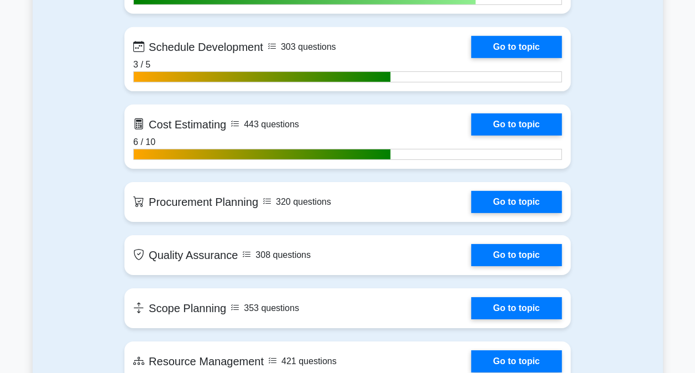
scroll to position [1659, 0]
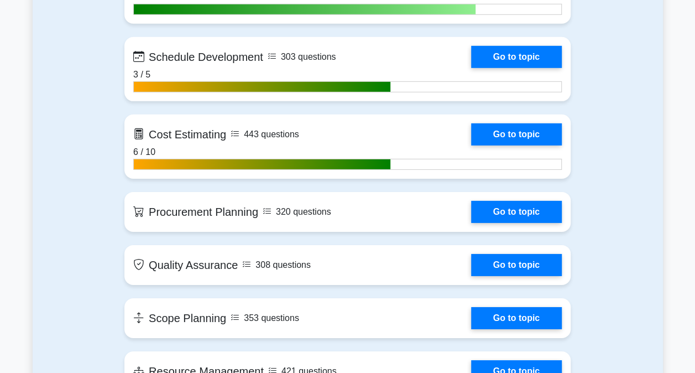
click at [524, 129] on link "Go to topic" at bounding box center [516, 134] width 91 height 22
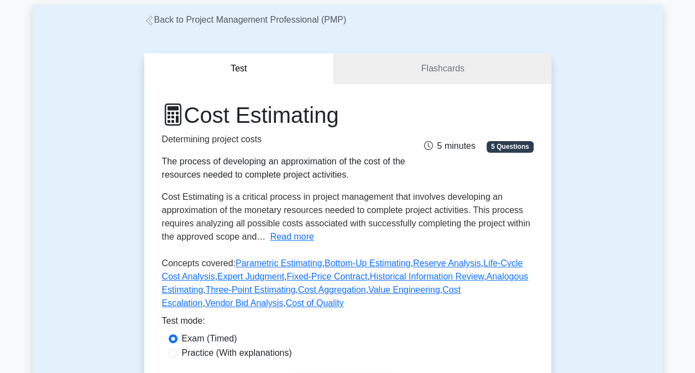
scroll to position [111, 0]
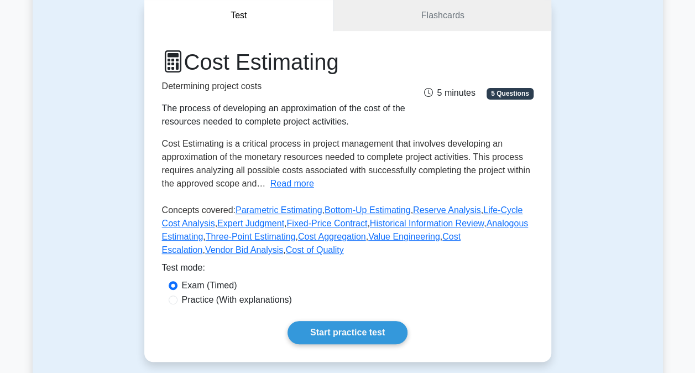
click at [348, 335] on link "Start practice test" at bounding box center [348, 332] width 120 height 23
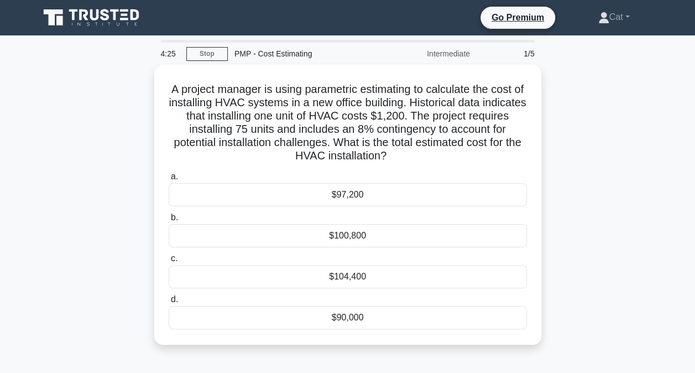
click at [366, 194] on div "$97,200" at bounding box center [348, 194] width 358 height 23
click at [169, 180] on input "a. $97,200" at bounding box center [169, 176] width 0 height 7
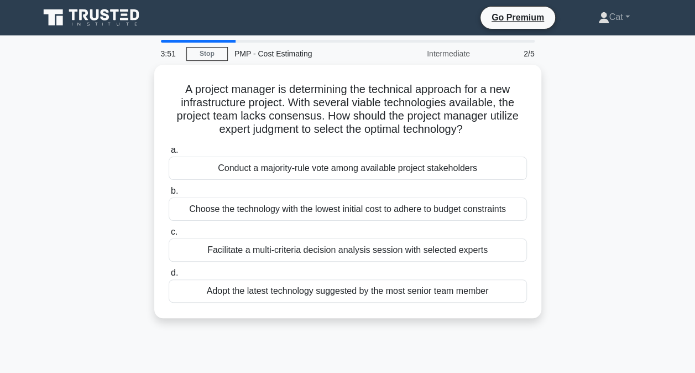
click at [381, 248] on div "Facilitate a multi-criteria decision analysis session with selected experts" at bounding box center [348, 249] width 358 height 23
click at [169, 236] on input "c. Facilitate a multi-criteria decision analysis session with selected experts" at bounding box center [169, 231] width 0 height 7
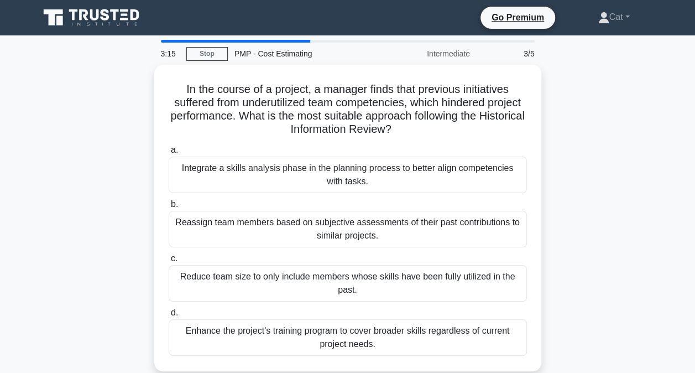
click at [377, 341] on div "Enhance the project's training program to cover broader skills regardless of cu…" at bounding box center [348, 337] width 358 height 37
click at [169, 316] on input "d. Enhance the project's training program to cover broader skills regardless of…" at bounding box center [169, 312] width 0 height 7
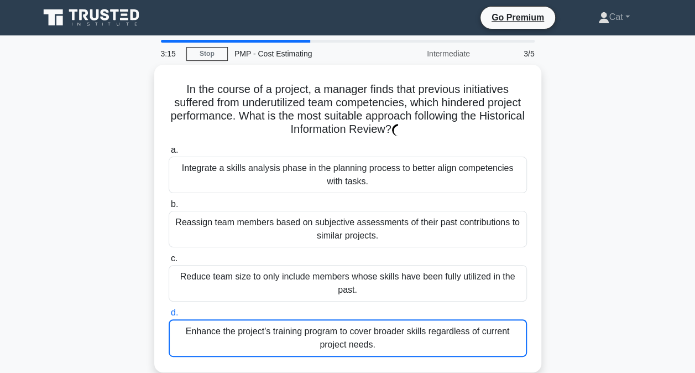
click at [377, 341] on div "Enhance the project's training program to cover broader skills regardless of cu…" at bounding box center [348, 338] width 358 height 38
click at [169, 316] on input "d. Enhance the project's training program to cover broader skills regardless of…" at bounding box center [169, 312] width 0 height 7
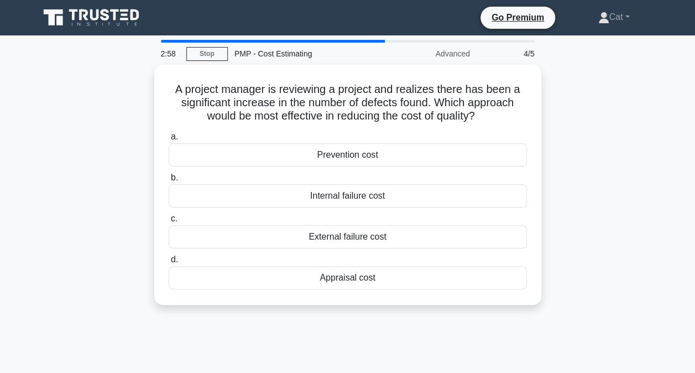
click at [307, 189] on div "Internal failure cost" at bounding box center [348, 195] width 358 height 23
click at [169, 181] on input "b. Internal failure cost" at bounding box center [169, 177] width 0 height 7
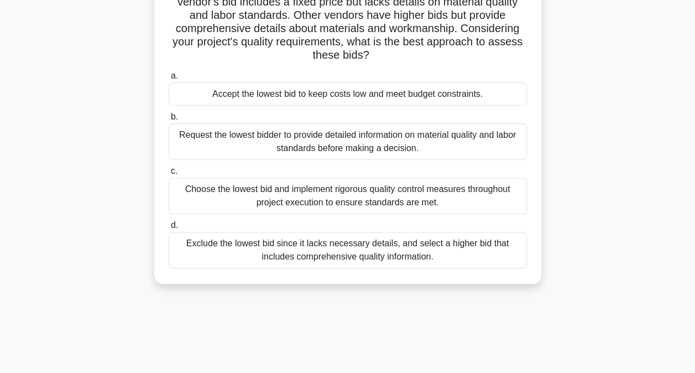
scroll to position [111, 0]
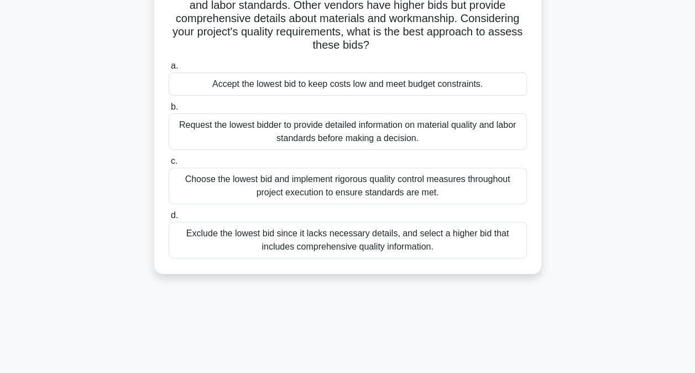
click at [279, 121] on div "Request the lowest bidder to provide detailed information on material quality a…" at bounding box center [348, 131] width 358 height 37
click at [169, 111] on input "b. Request the lowest bidder to provide detailed information on material qualit…" at bounding box center [169, 106] width 0 height 7
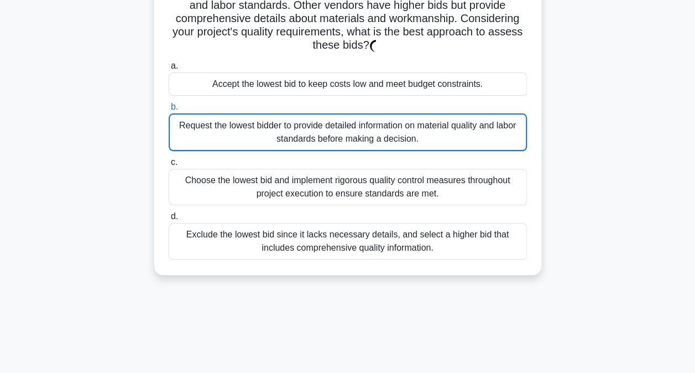
click at [279, 121] on div "Request the lowest bidder to provide detailed information on material quality a…" at bounding box center [348, 132] width 358 height 38
click at [169, 111] on input "b. Request the lowest bidder to provide detailed information on material qualit…" at bounding box center [169, 106] width 0 height 7
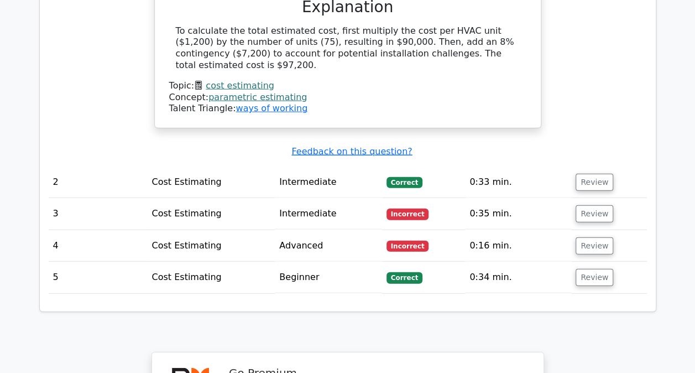
scroll to position [1272, 0]
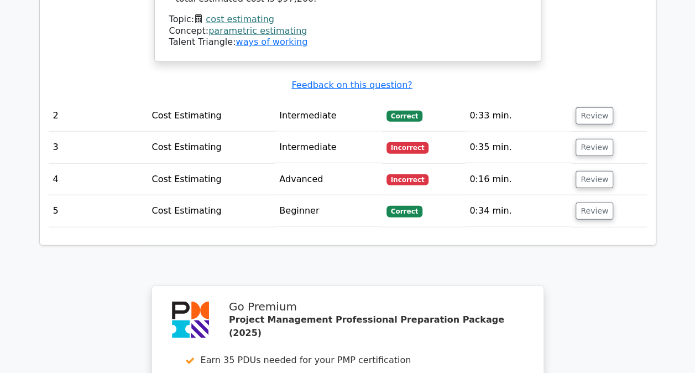
click at [588, 139] on button "Review" at bounding box center [595, 147] width 38 height 17
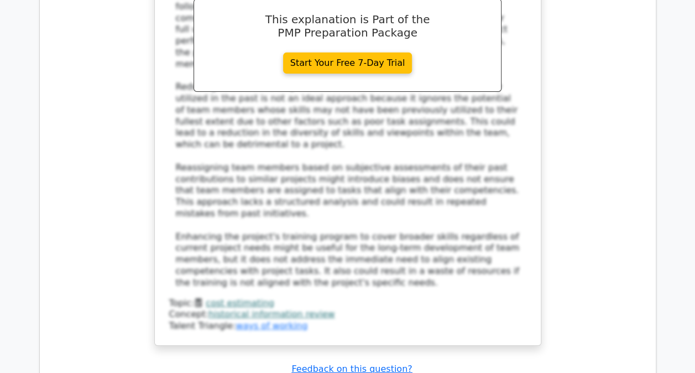
scroll to position [1936, 0]
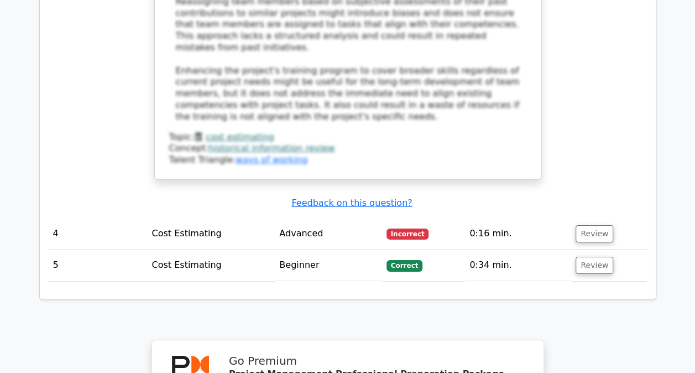
click at [593, 225] on button "Review" at bounding box center [595, 233] width 38 height 17
